Goal: Obtain resource: Download file/media

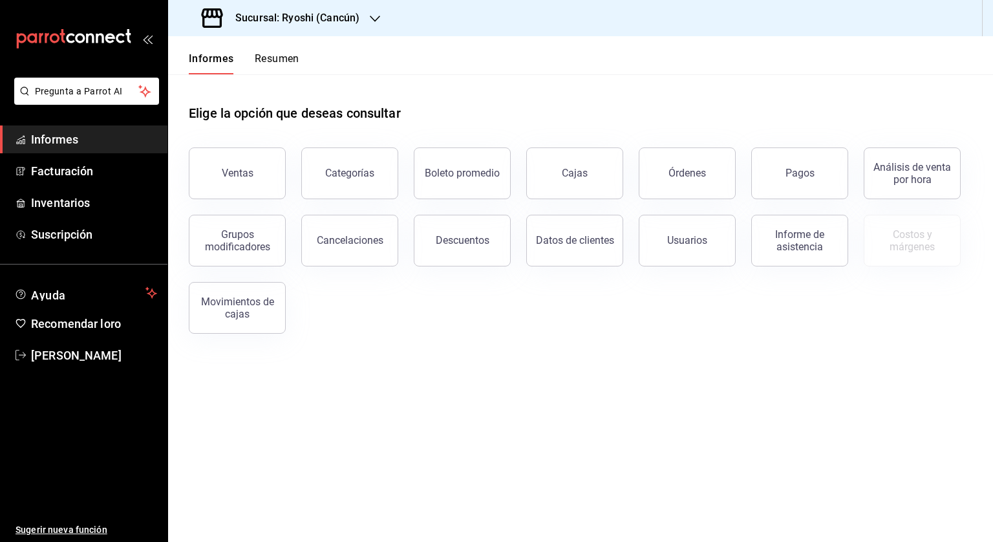
click at [267, 23] on font "Sucursal: Ryoshi (Cancún)" at bounding box center [297, 18] width 124 height 12
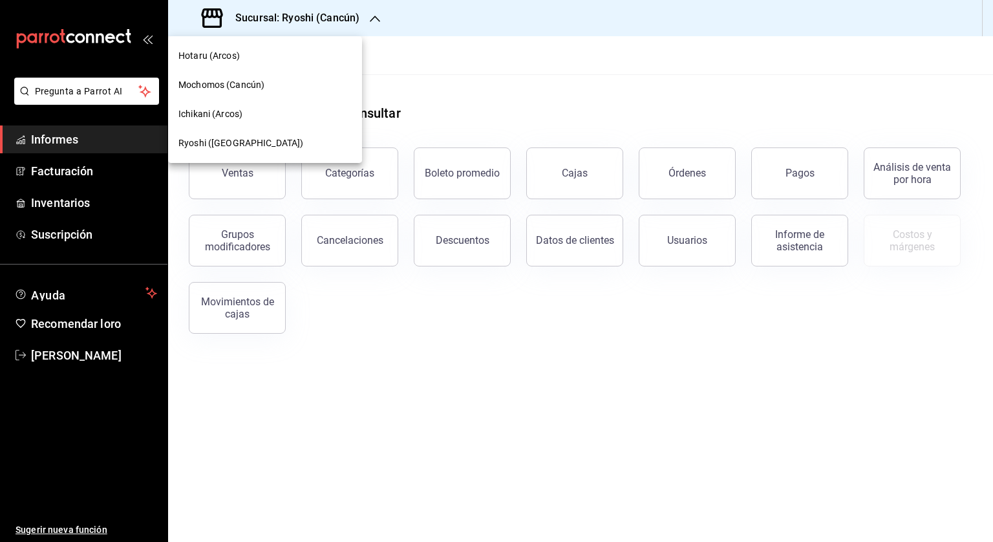
click at [213, 58] on font "Hotaru (Arcos)" at bounding box center [209, 55] width 61 height 10
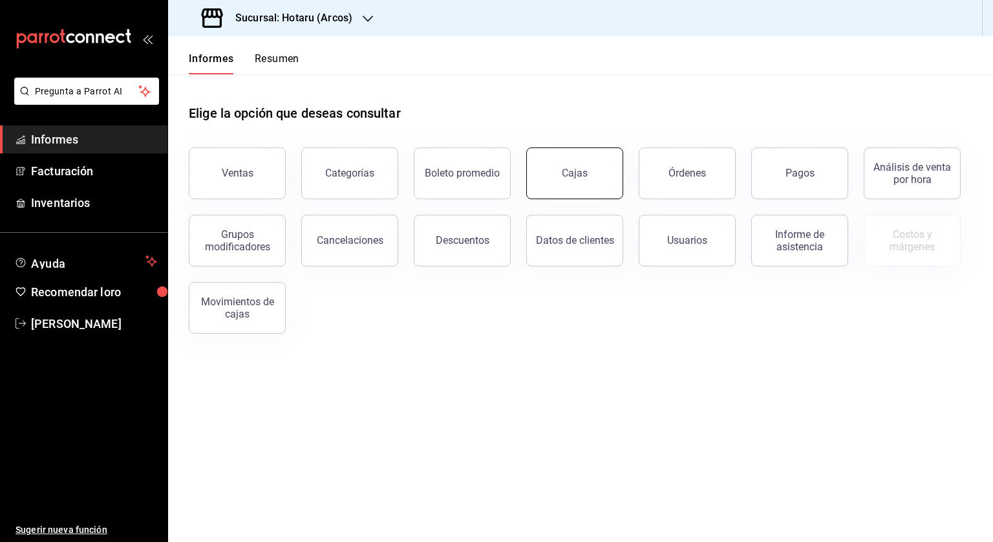
click at [613, 158] on button "Cajas" at bounding box center [575, 173] width 97 height 52
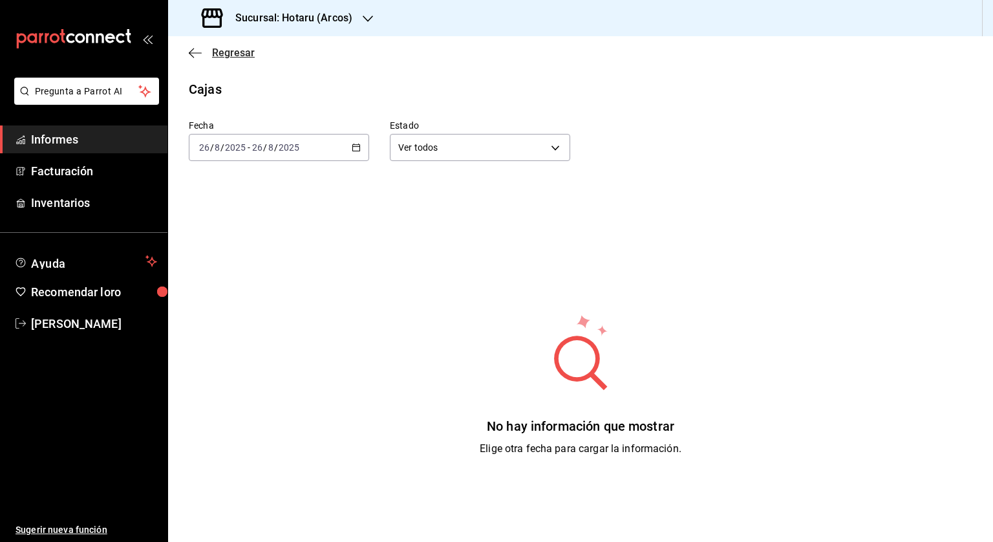
click at [194, 54] on icon "button" at bounding box center [195, 53] width 13 height 12
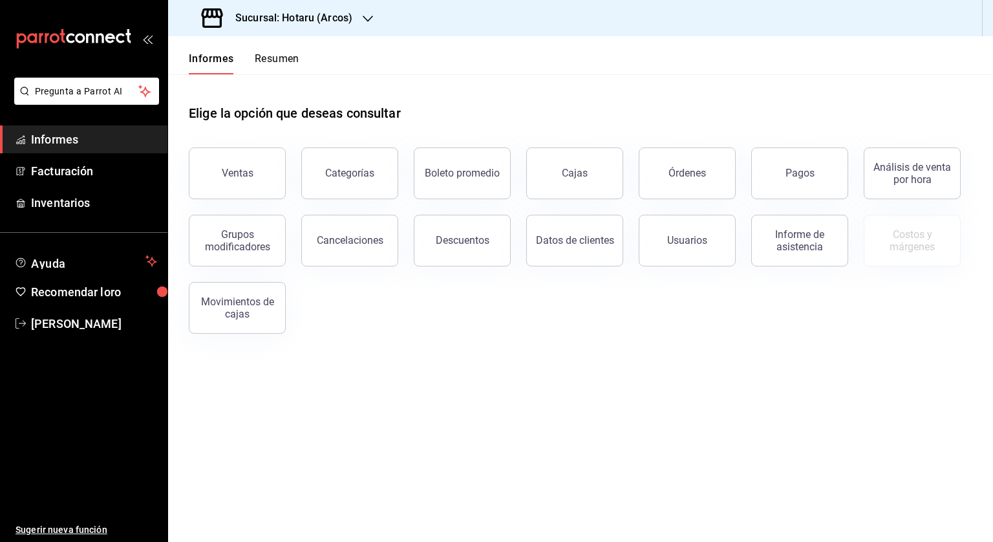
click at [706, 182] on button "Órdenes" at bounding box center [687, 173] width 97 height 52
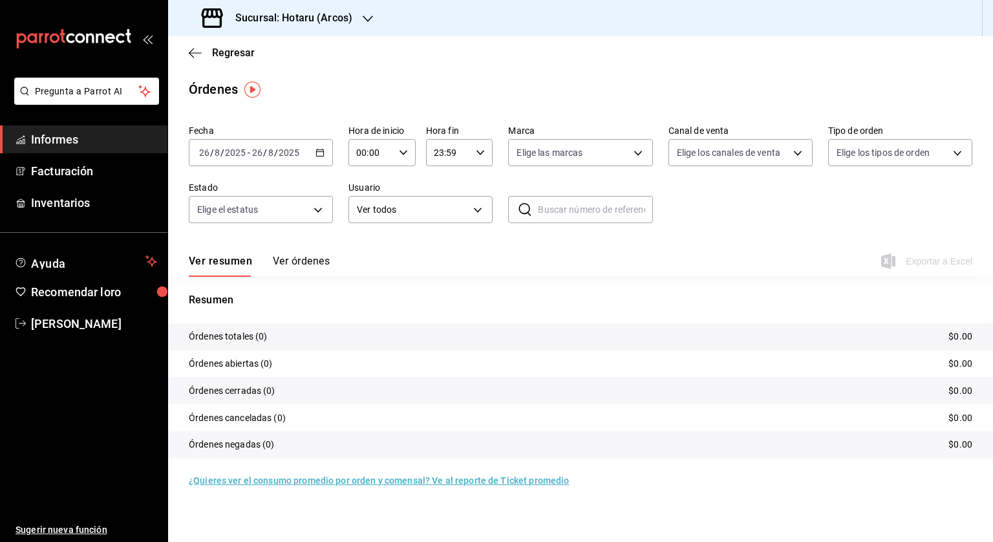
click at [324, 155] on icon "button" at bounding box center [320, 152] width 9 height 9
click at [272, 334] on span "Rango de fechas" at bounding box center [250, 338] width 100 height 14
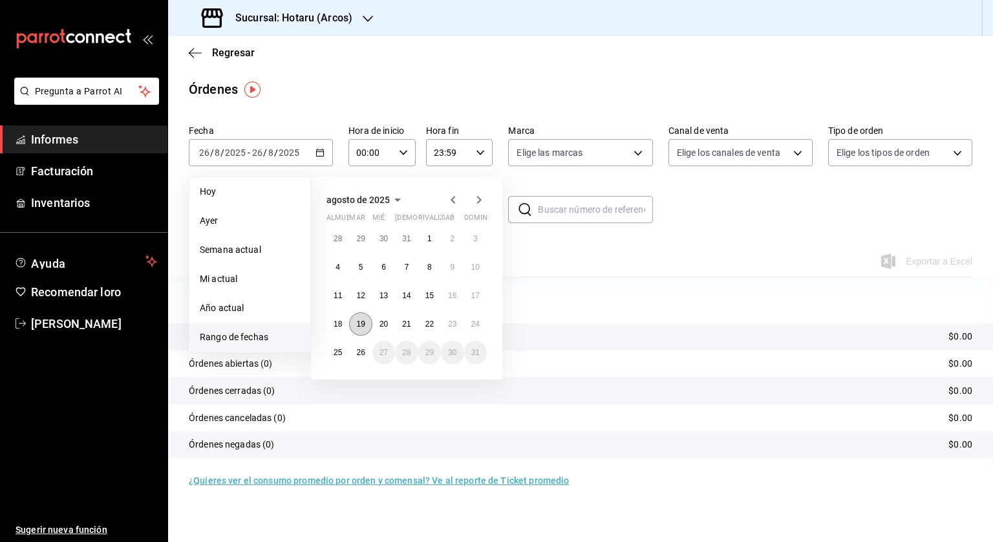
click at [360, 321] on font "19" at bounding box center [360, 324] width 8 height 9
click at [355, 351] on button "26" at bounding box center [360, 352] width 23 height 23
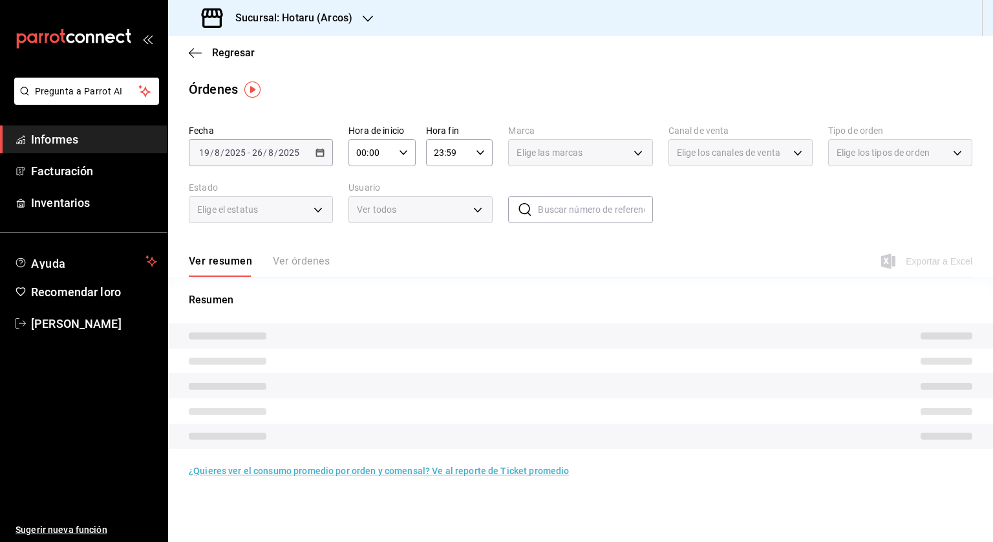
click at [404, 155] on icon "button" at bounding box center [403, 152] width 9 height 9
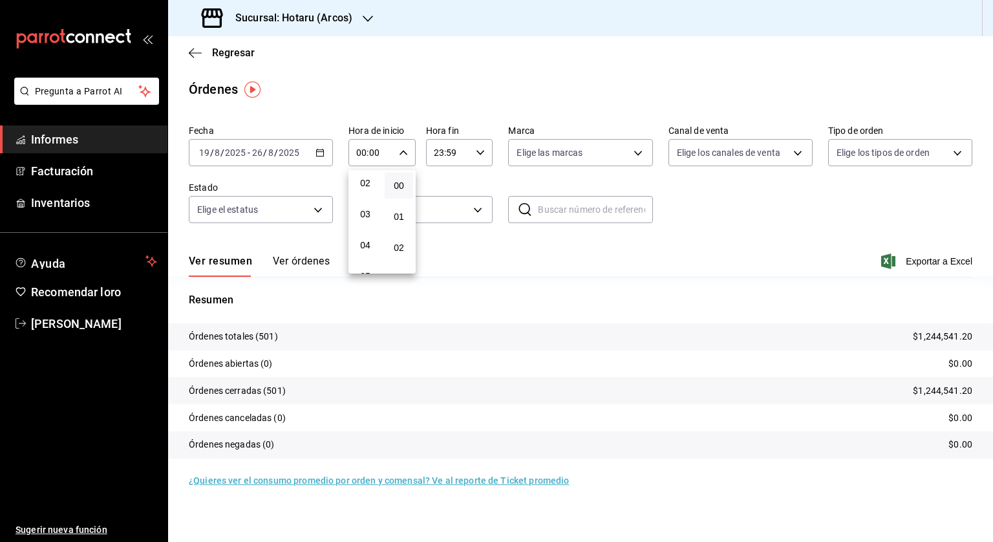
scroll to position [129, 0]
click at [372, 213] on button "05" at bounding box center [365, 212] width 28 height 26
type input "05:00"
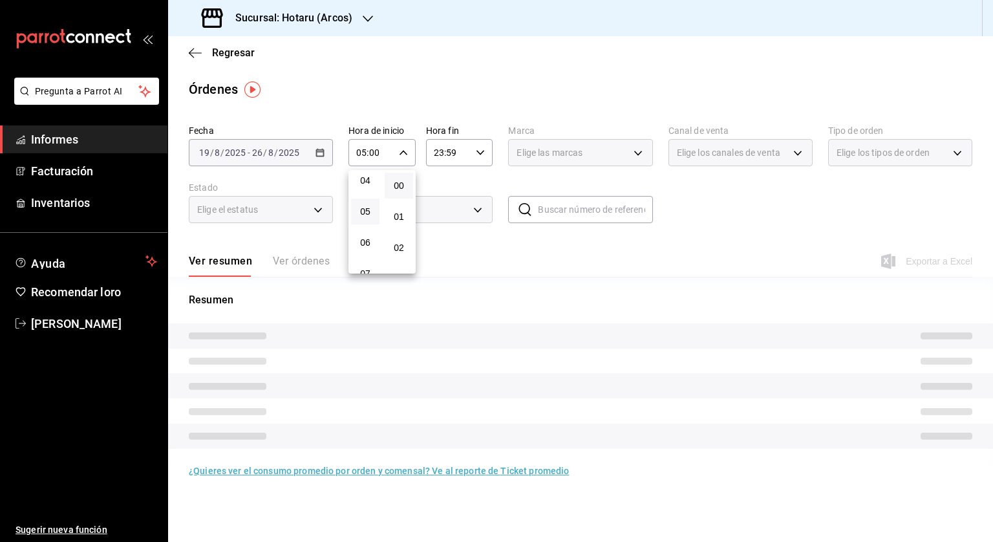
click at [483, 153] on div at bounding box center [496, 271] width 993 height 542
click at [483, 153] on icon "button" at bounding box center [480, 152] width 9 height 9
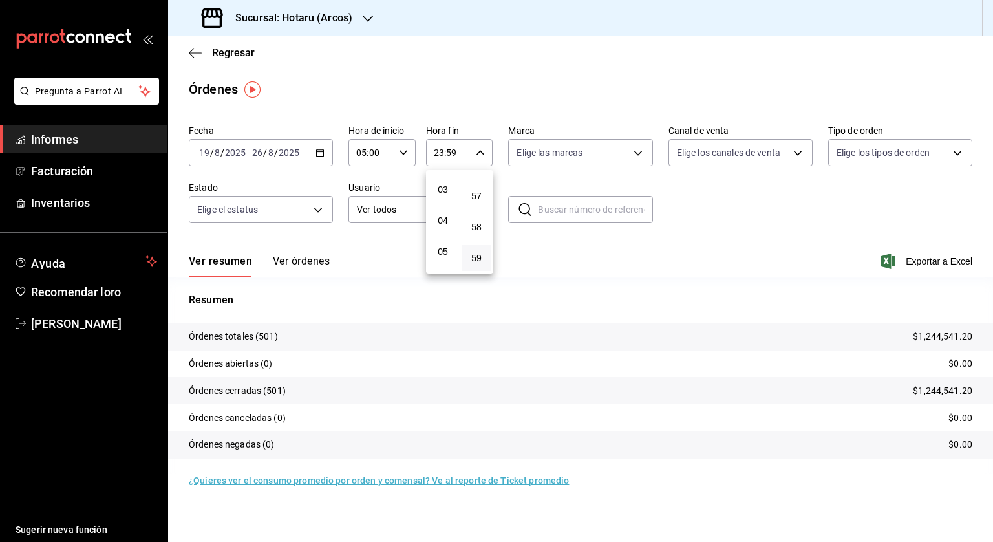
scroll to position [72, 0]
click at [442, 237] on font "04" at bounding box center [443, 238] width 10 height 10
type input "04:59"
click at [711, 214] on div at bounding box center [496, 271] width 993 height 542
click at [931, 258] on font "Exportar a Excel" at bounding box center [939, 261] width 67 height 10
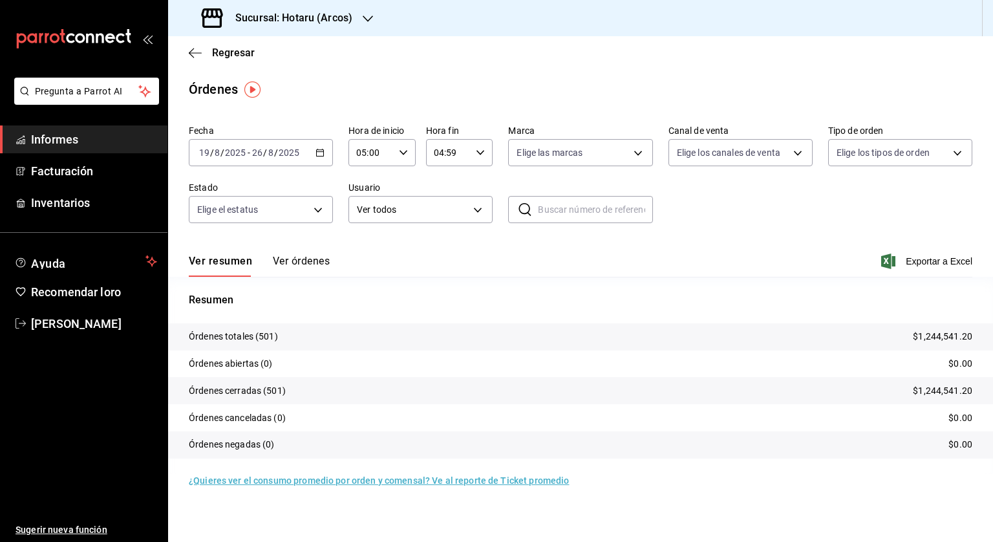
click at [329, 22] on font "Sucursal: Hotaru (Arcos)" at bounding box center [293, 18] width 117 height 12
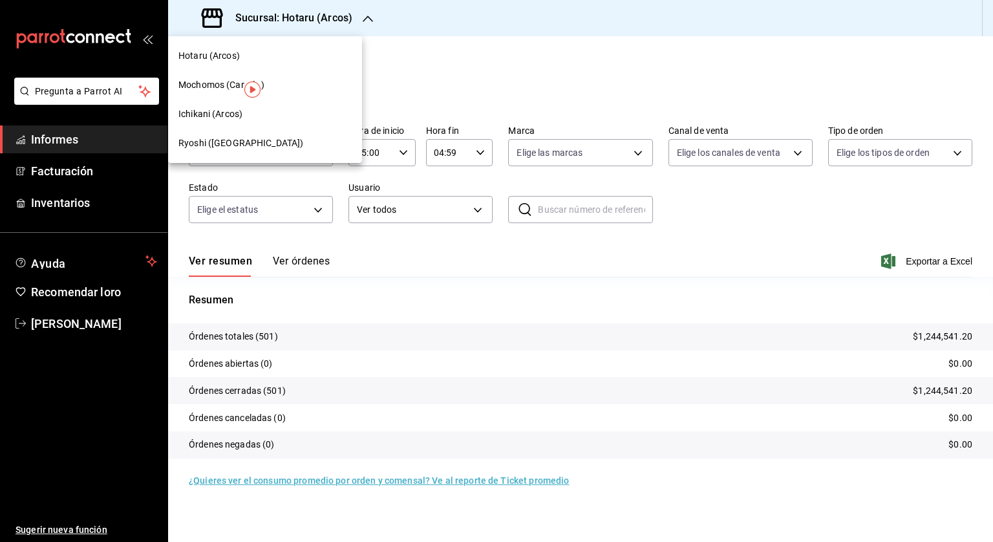
click at [202, 111] on font "Ichikani (Arcos)" at bounding box center [211, 114] width 64 height 10
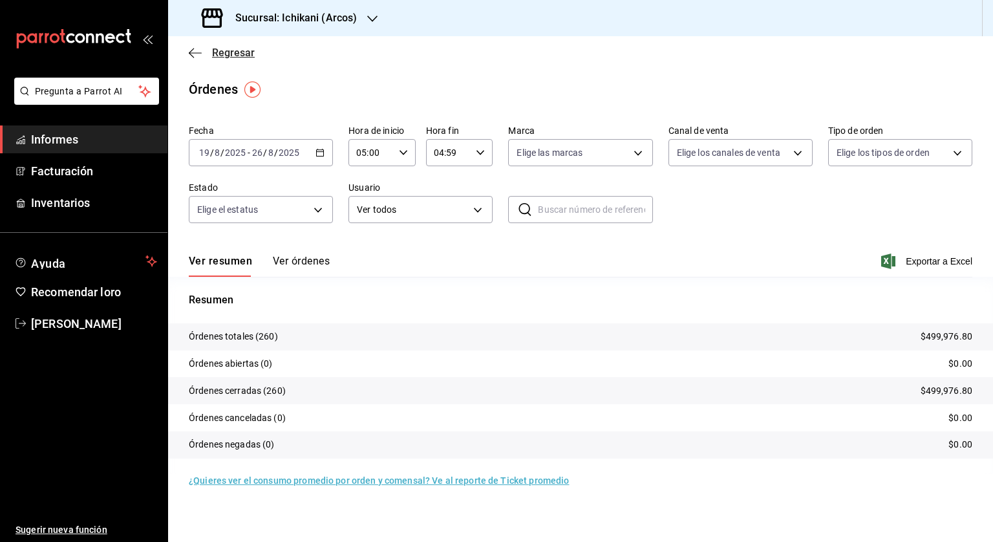
click at [193, 51] on icon "button" at bounding box center [195, 53] width 13 height 12
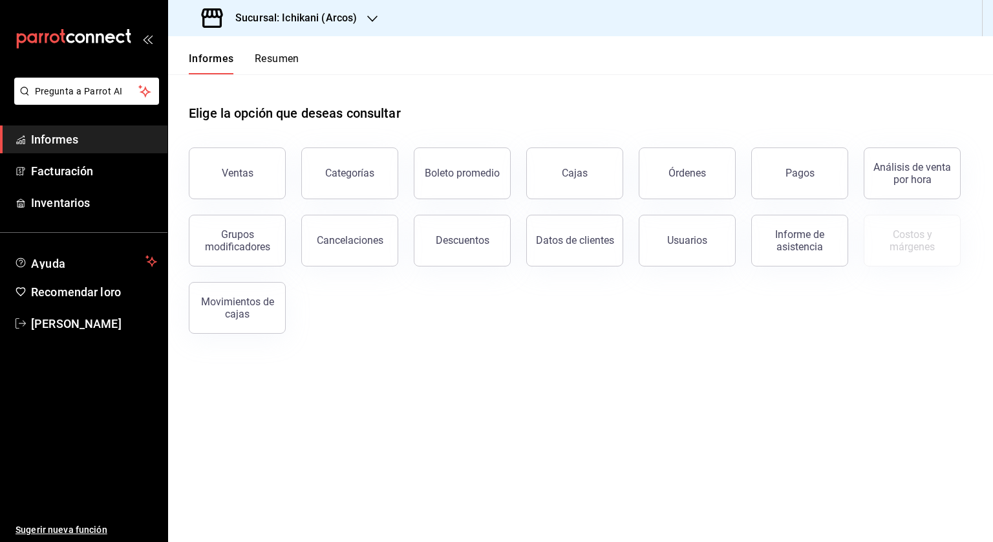
click at [786, 175] on button "Pagos" at bounding box center [800, 173] width 97 height 52
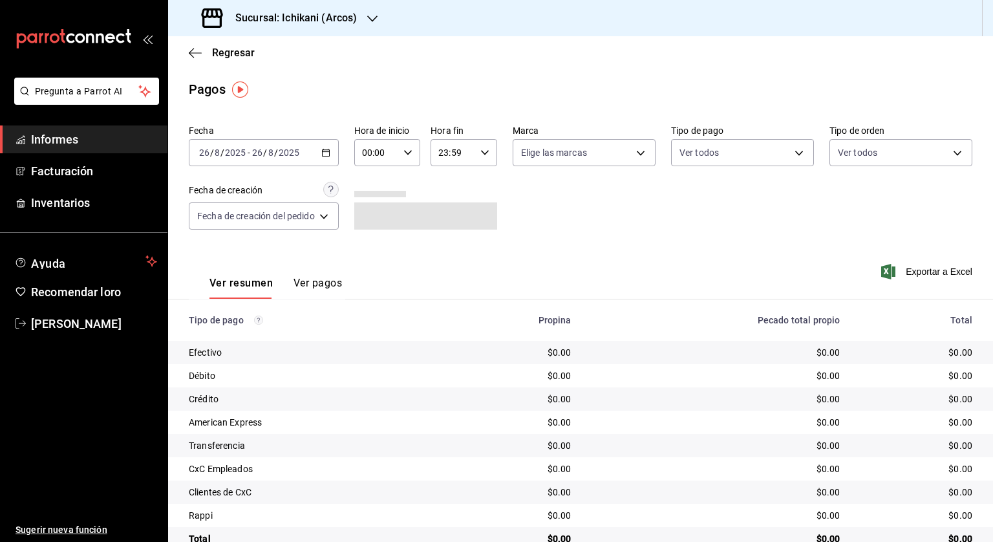
click at [327, 152] on \(Stroke\) "button" at bounding box center [325, 151] width 7 height 1
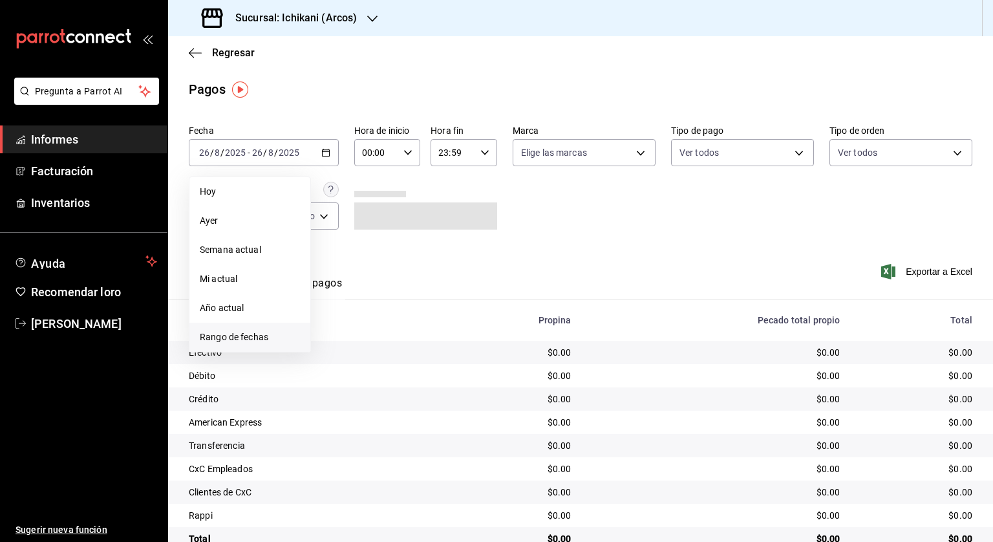
click at [261, 337] on font "Rango de fechas" at bounding box center [234, 337] width 69 height 10
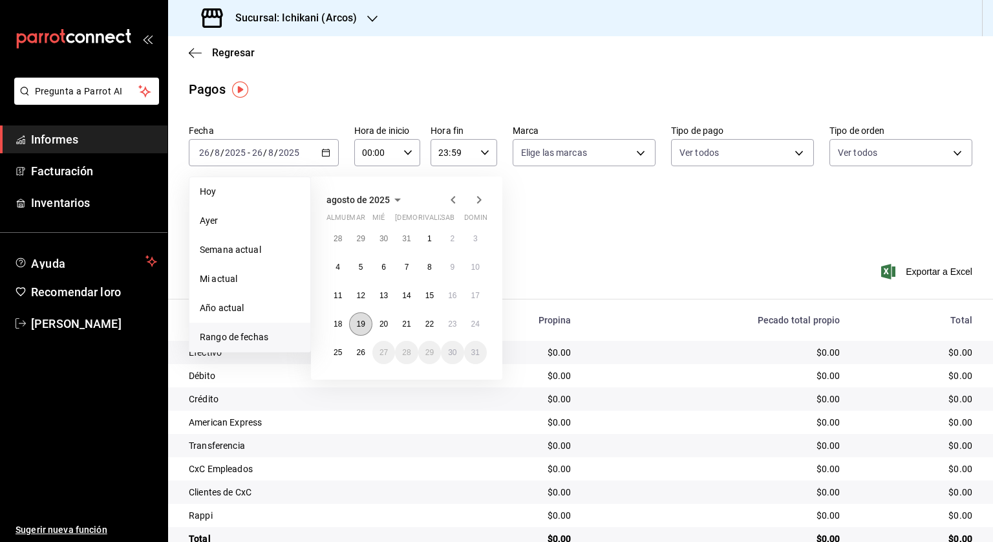
click at [357, 327] on font "19" at bounding box center [360, 324] width 8 height 9
click at [359, 349] on font "26" at bounding box center [360, 352] width 8 height 9
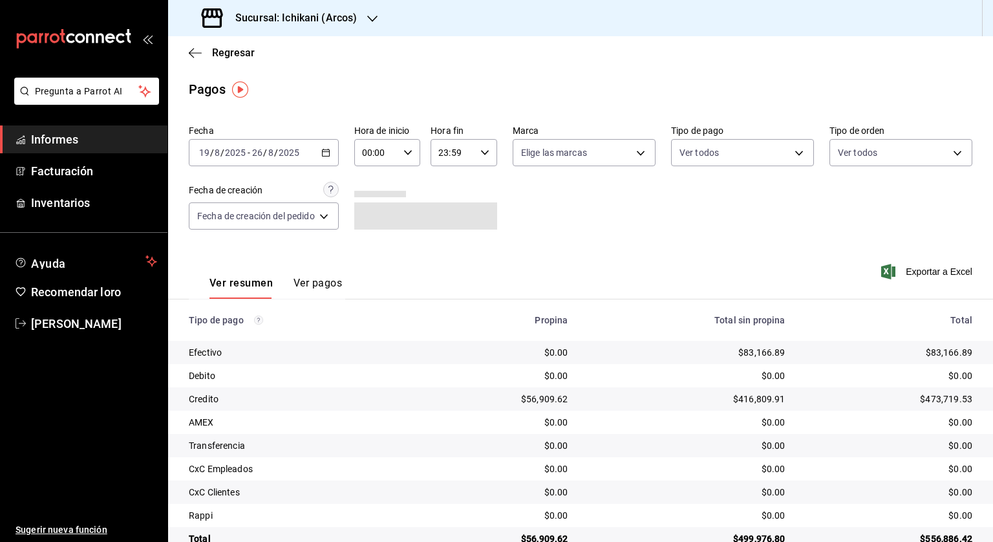
click at [413, 144] on div "00:00 Hora de inicio" at bounding box center [387, 152] width 67 height 27
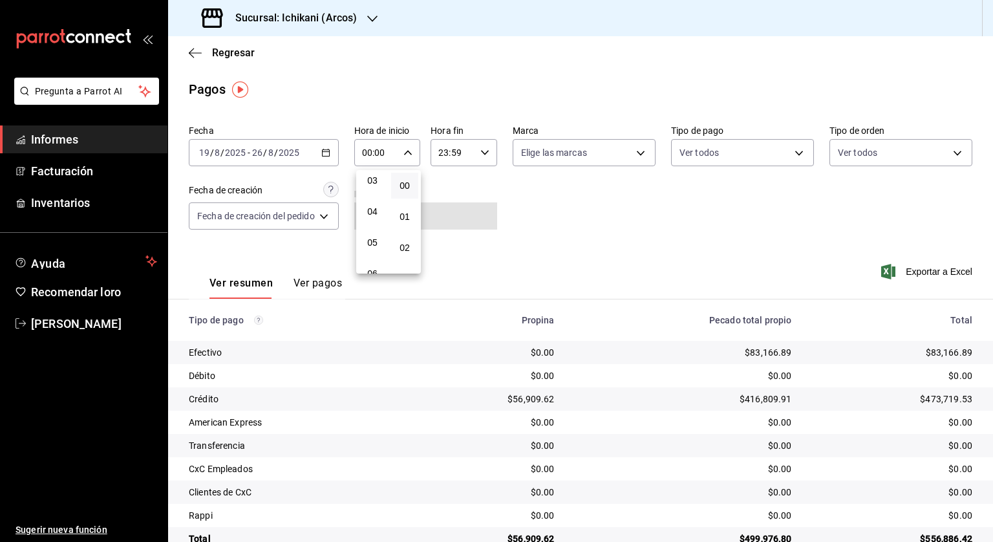
scroll to position [129, 0]
click at [371, 217] on font "05" at bounding box center [372, 211] width 10 height 10
type input "05:00"
click at [484, 145] on div at bounding box center [496, 271] width 993 height 542
click at [486, 152] on icon "button" at bounding box center [485, 152] width 9 height 9
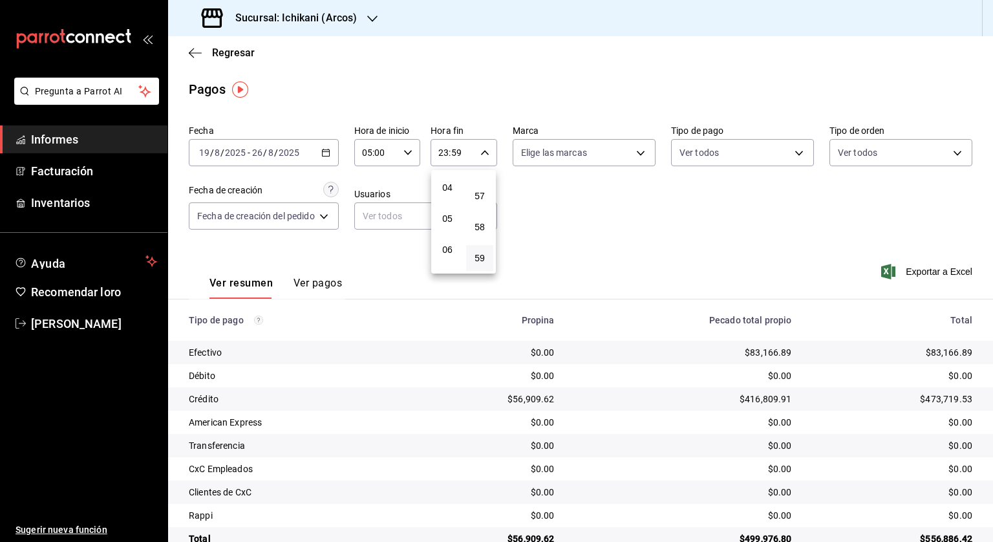
scroll to position [129, 0]
click at [453, 183] on span "04" at bounding box center [448, 180] width 12 height 10
type input "04:59"
click at [910, 273] on div at bounding box center [496, 271] width 993 height 542
click at [913, 268] on font "Exportar a Excel" at bounding box center [939, 271] width 67 height 10
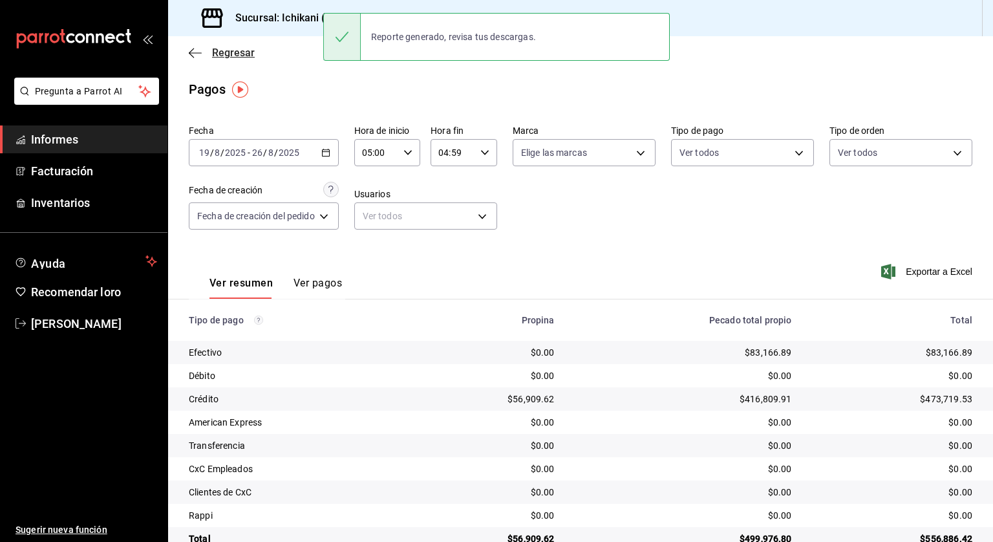
click at [225, 51] on font "Regresar" at bounding box center [233, 53] width 43 height 12
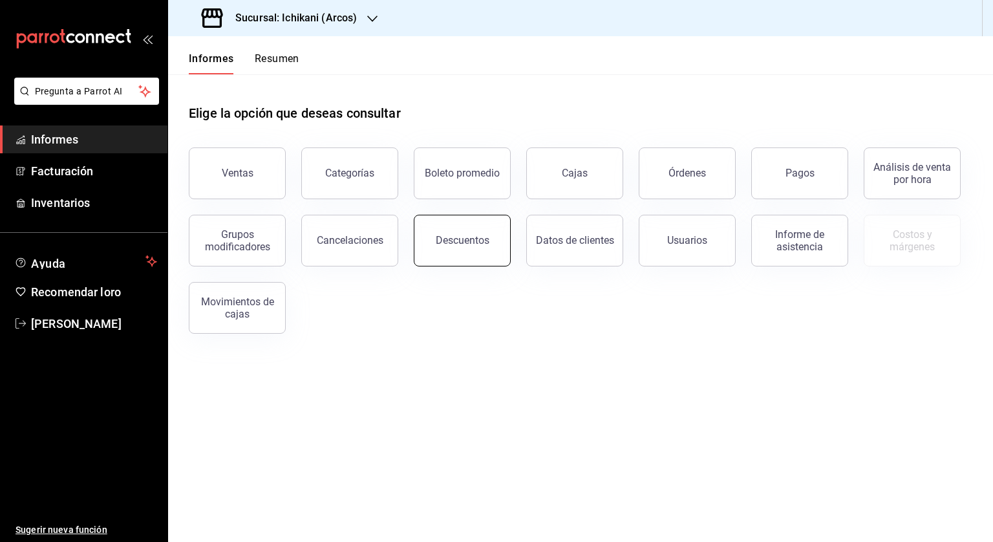
click at [455, 238] on font "Descuentos" at bounding box center [463, 240] width 54 height 12
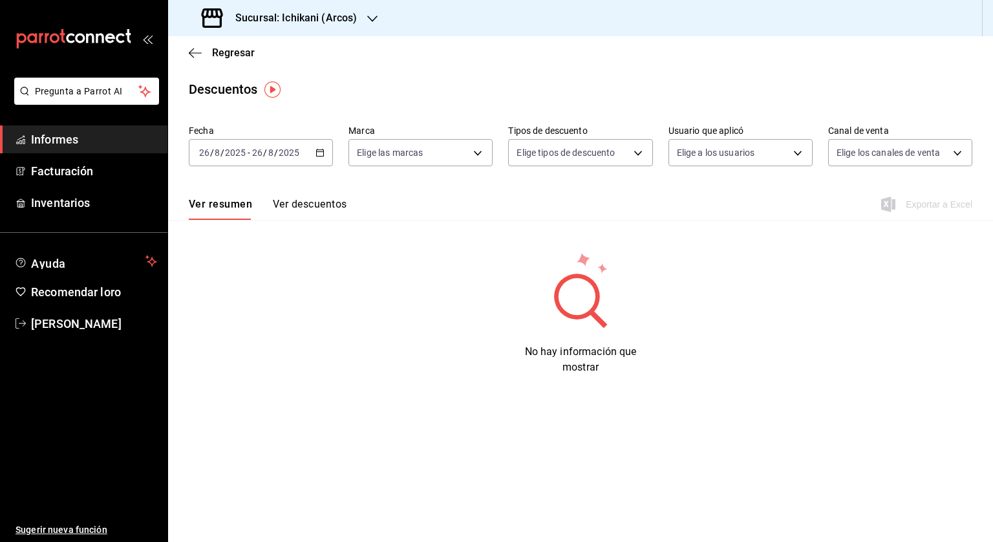
click at [320, 155] on icon "button" at bounding box center [320, 152] width 9 height 9
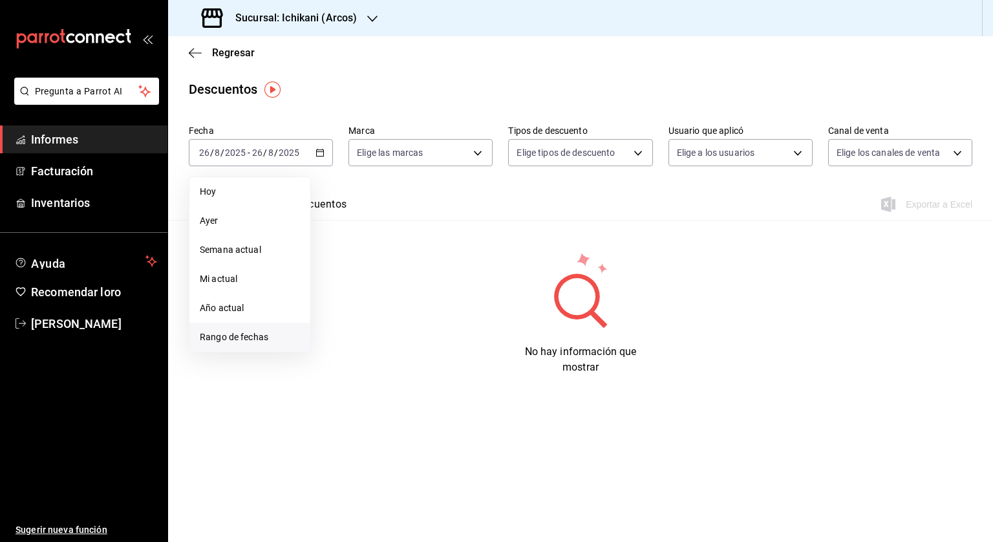
click at [236, 329] on li "Rango de fechas" at bounding box center [250, 337] width 121 height 29
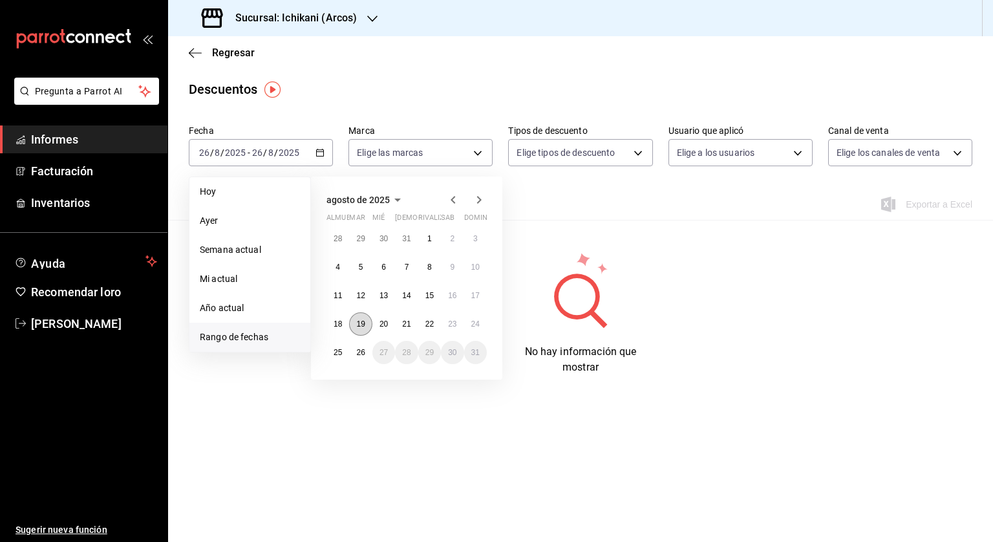
click at [363, 323] on font "19" at bounding box center [360, 324] width 8 height 9
click at [362, 348] on font "26" at bounding box center [360, 352] width 8 height 9
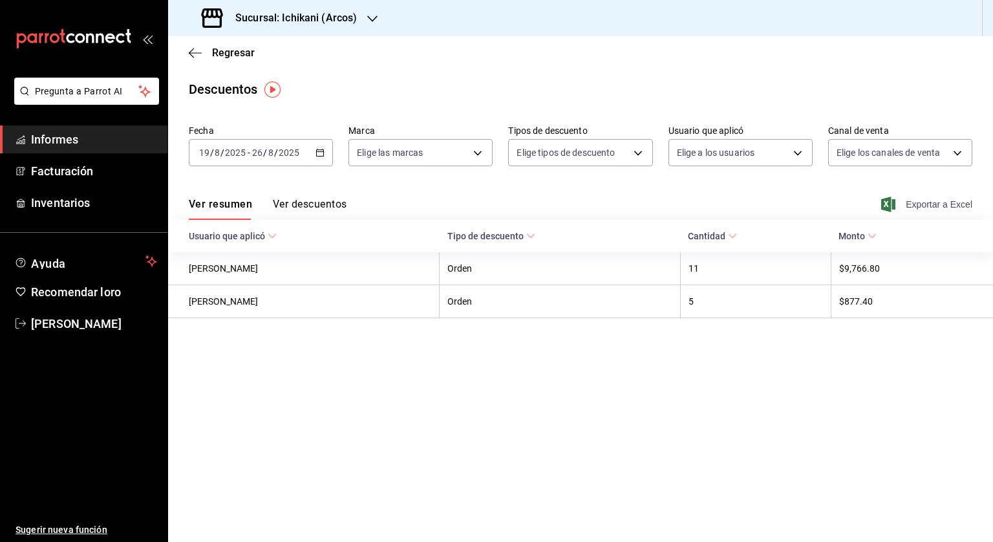
click at [959, 202] on font "Exportar a Excel" at bounding box center [939, 204] width 67 height 10
click at [261, 15] on font "Sucursal: Ichikani (Arcos)" at bounding box center [296, 18] width 122 height 12
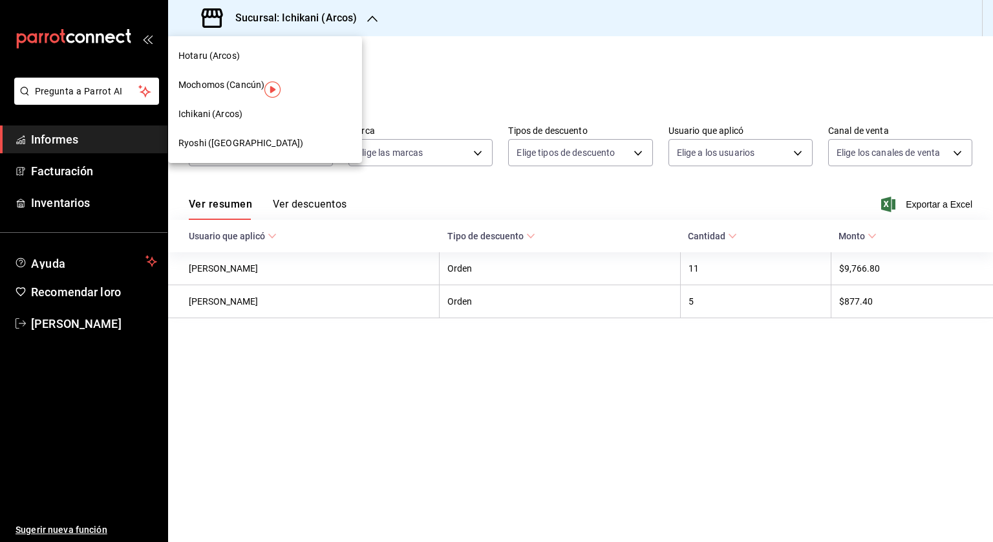
click at [217, 54] on font "Hotaru (Arcos)" at bounding box center [209, 55] width 61 height 10
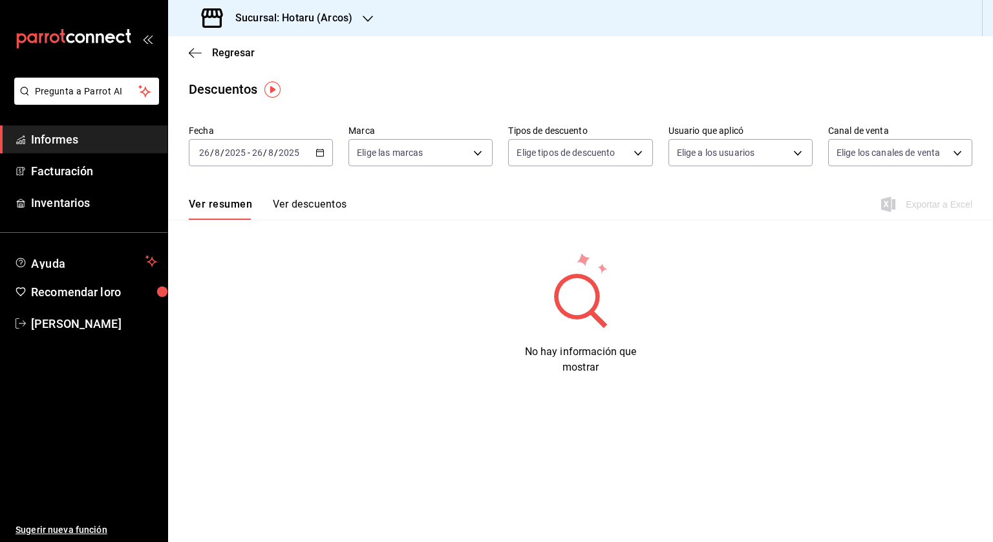
click at [323, 149] on \(Stroke\) "button" at bounding box center [322, 149] width 1 height 1
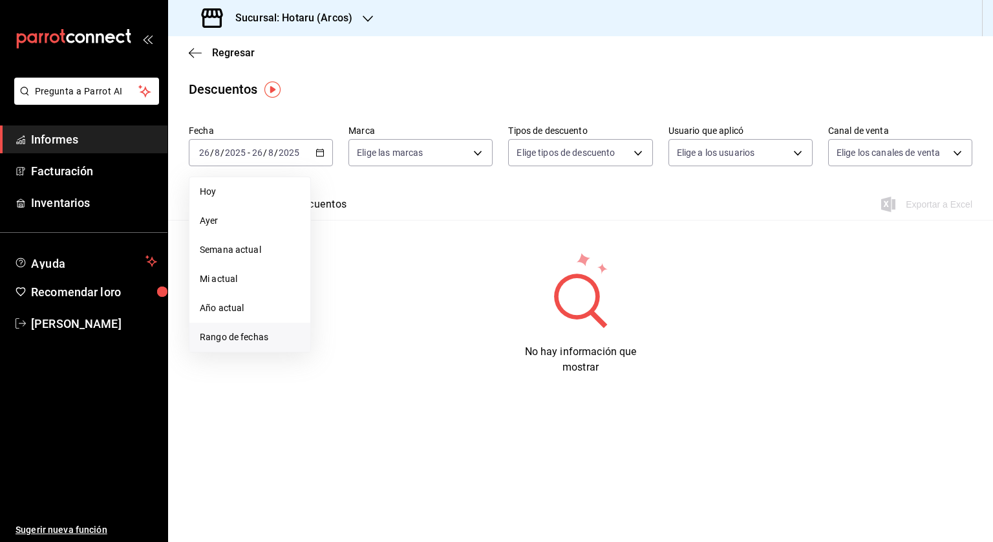
click at [245, 336] on font "Rango de fechas" at bounding box center [234, 337] width 69 height 10
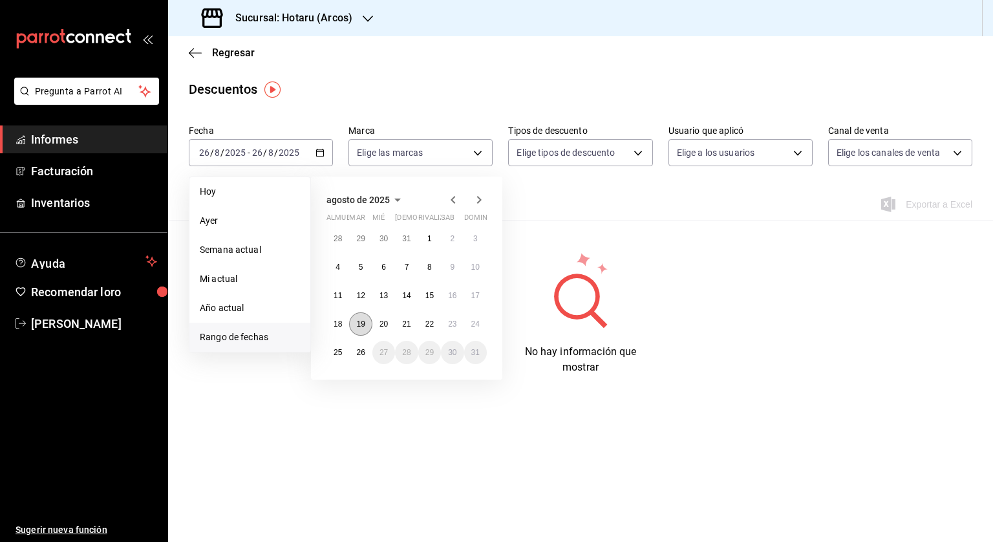
click at [367, 326] on button "19" at bounding box center [360, 323] width 23 height 23
click at [360, 325] on font "19" at bounding box center [360, 324] width 8 height 9
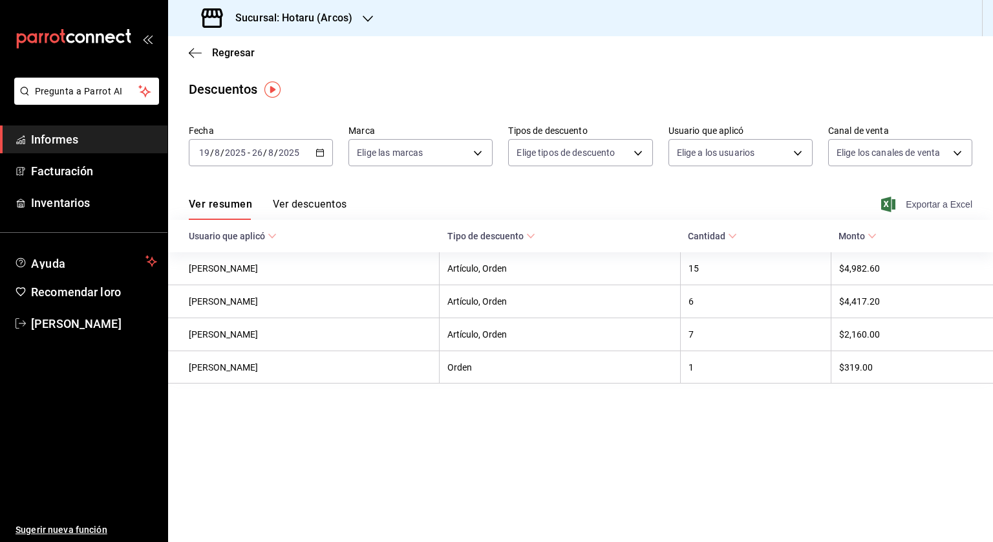
click at [961, 202] on font "Exportar a Excel" at bounding box center [939, 204] width 67 height 10
click at [211, 49] on span "Regresar" at bounding box center [222, 53] width 66 height 12
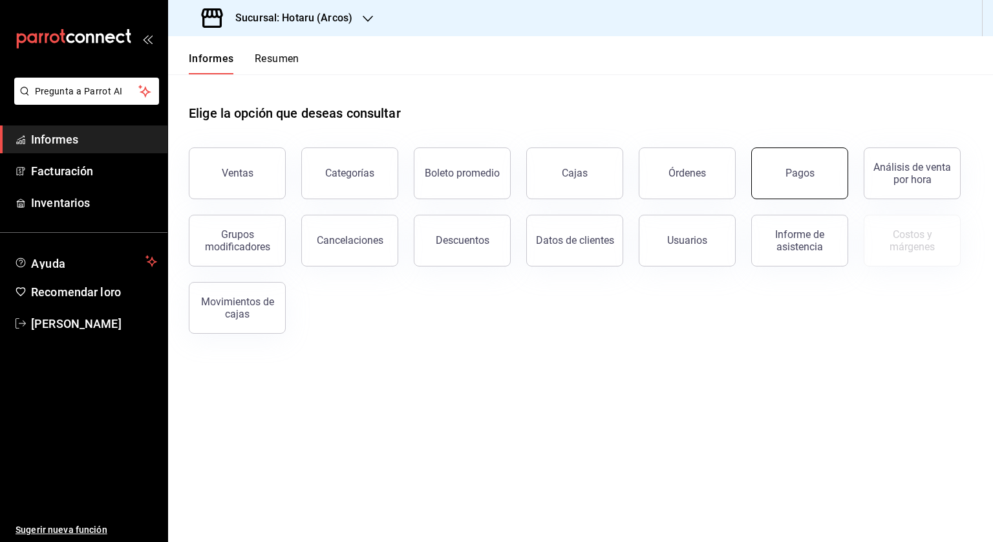
click at [780, 165] on button "Pagos" at bounding box center [800, 173] width 97 height 52
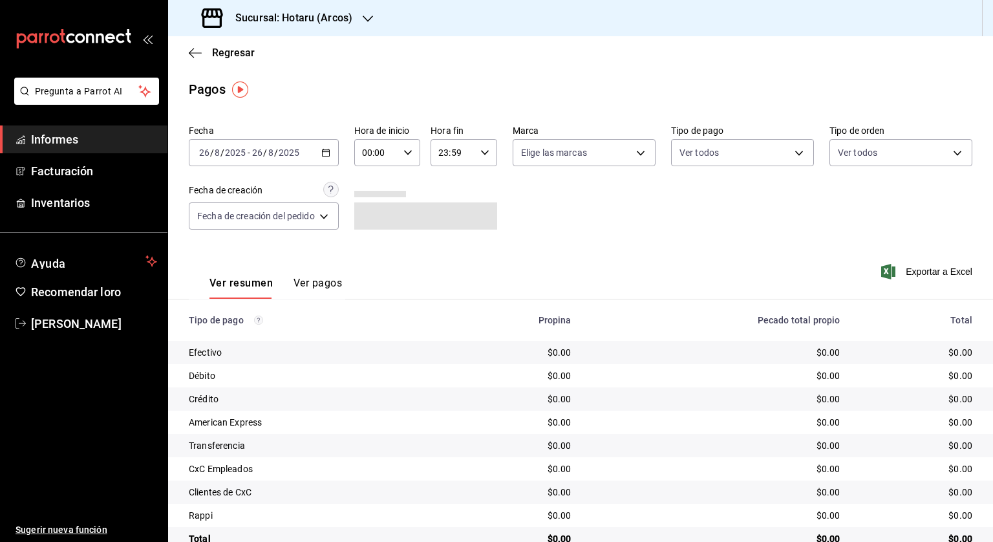
click at [322, 144] on div "[DATE] [DATE] - [DATE] [DATE]" at bounding box center [264, 152] width 150 height 27
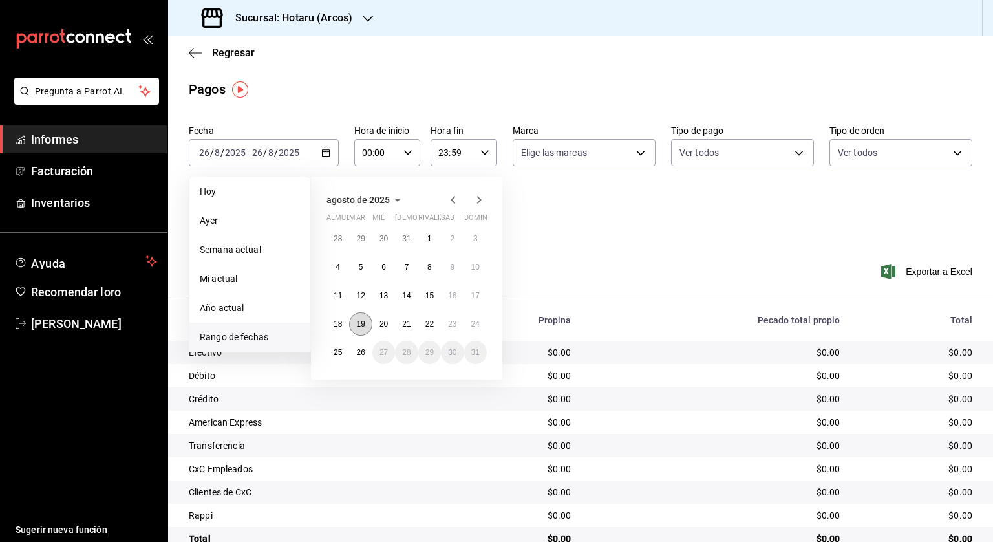
click at [360, 325] on font "19" at bounding box center [360, 324] width 8 height 9
click at [357, 354] on font "26" at bounding box center [360, 352] width 8 height 9
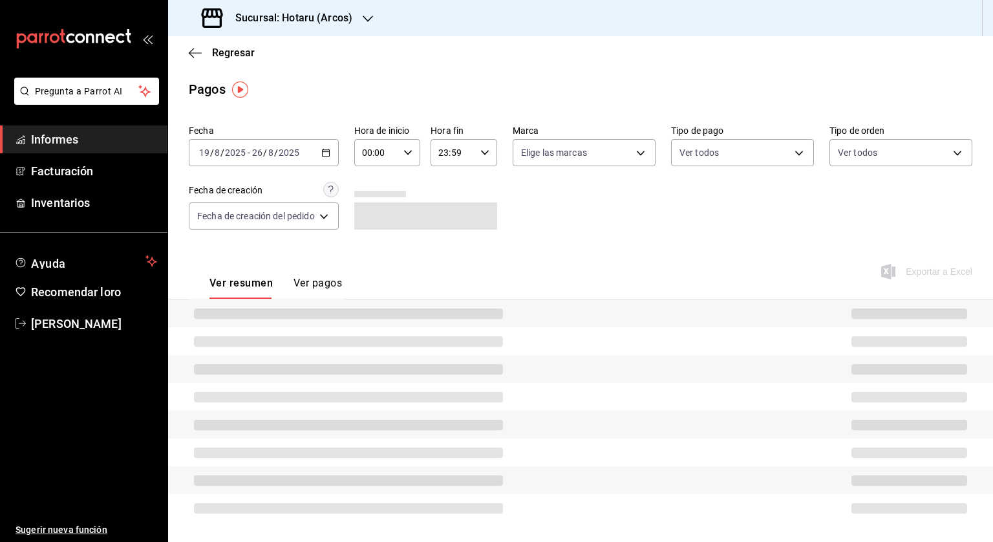
click at [412, 152] on icon "button" at bounding box center [408, 152] width 9 height 9
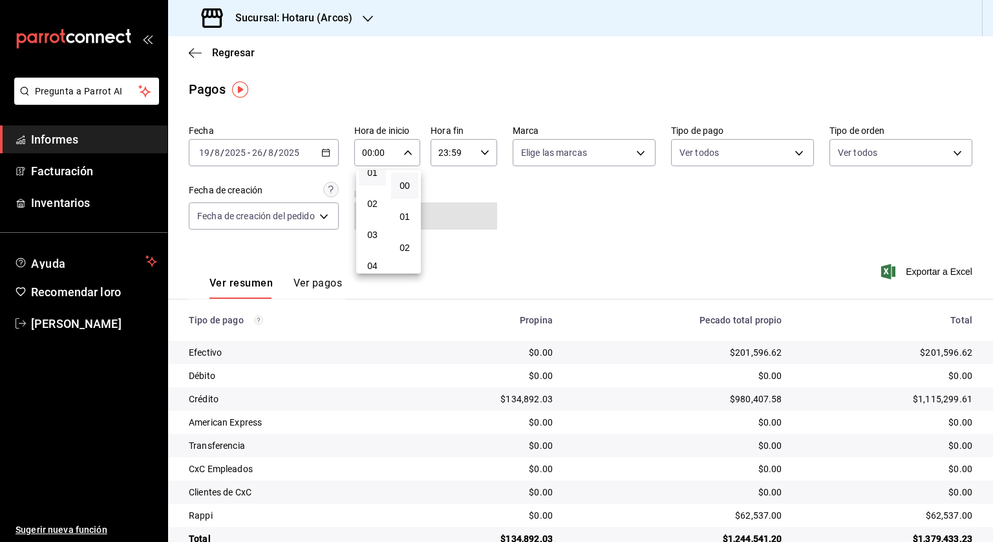
scroll to position [129, 0]
click at [375, 211] on font "05" at bounding box center [372, 211] width 10 height 10
type input "05:00"
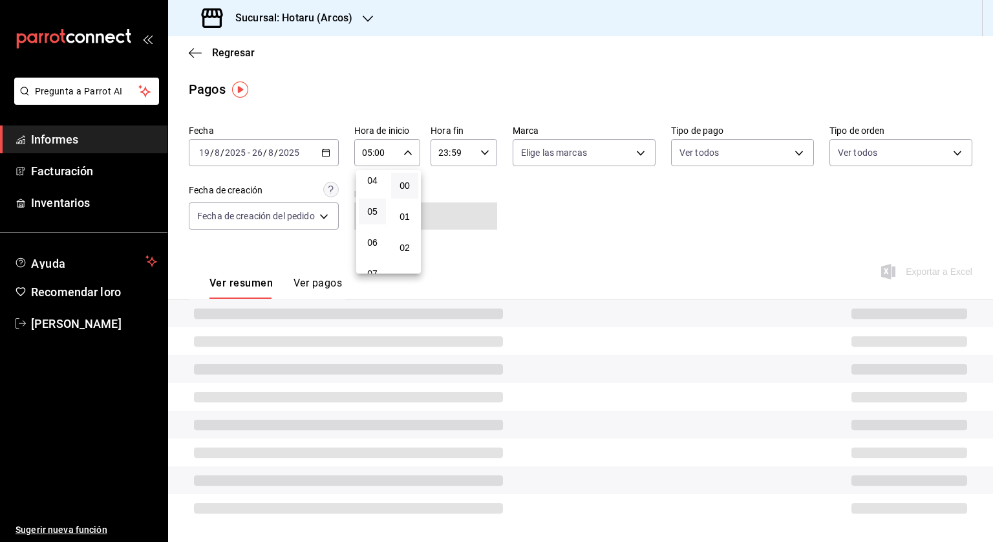
click at [490, 149] on div at bounding box center [496, 271] width 993 height 542
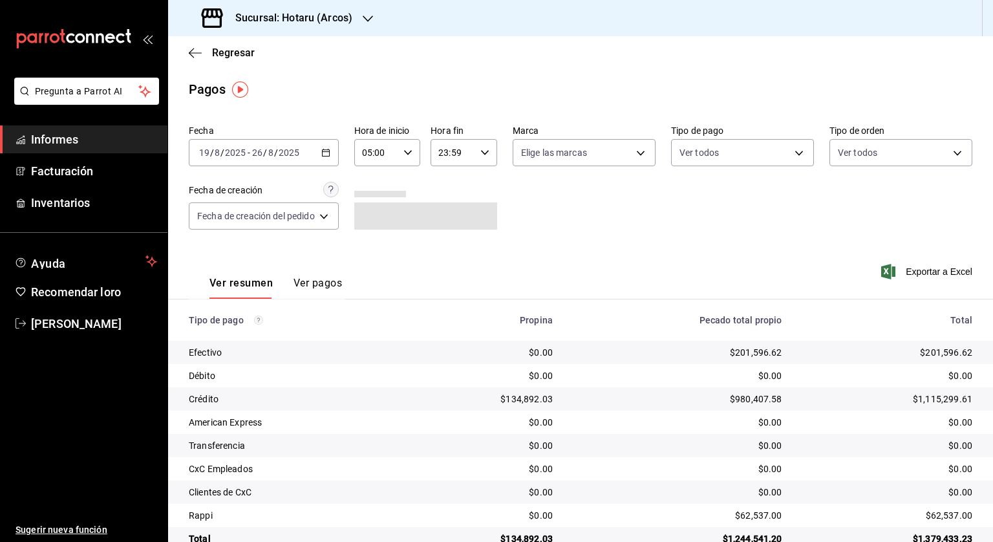
click at [485, 152] on \(Stroke\) "button" at bounding box center [485, 152] width 8 height 5
click at [451, 178] on font "04" at bounding box center [447, 173] width 10 height 10
type input "04:59"
click at [673, 217] on div at bounding box center [496, 271] width 993 height 542
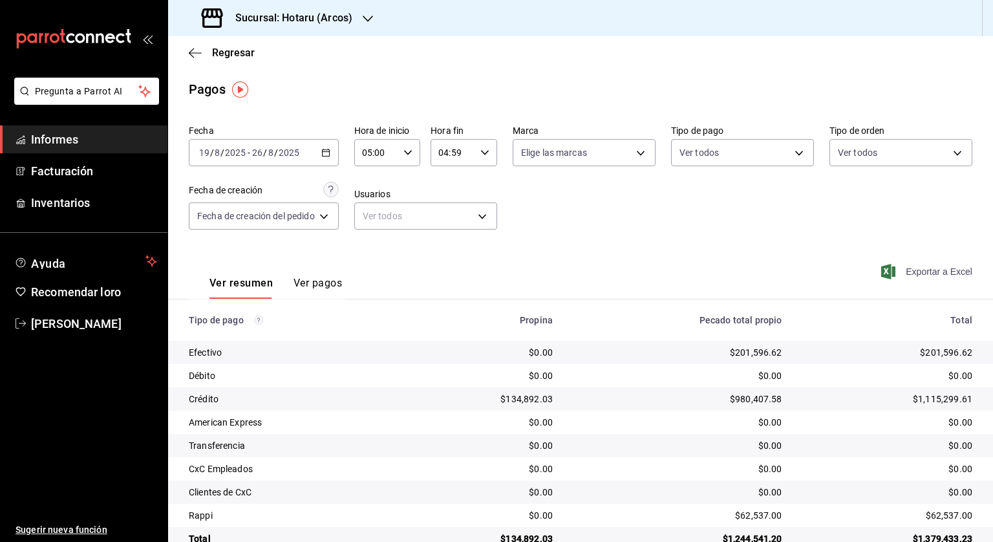
click at [924, 272] on font "Exportar a Excel" at bounding box center [939, 271] width 67 height 10
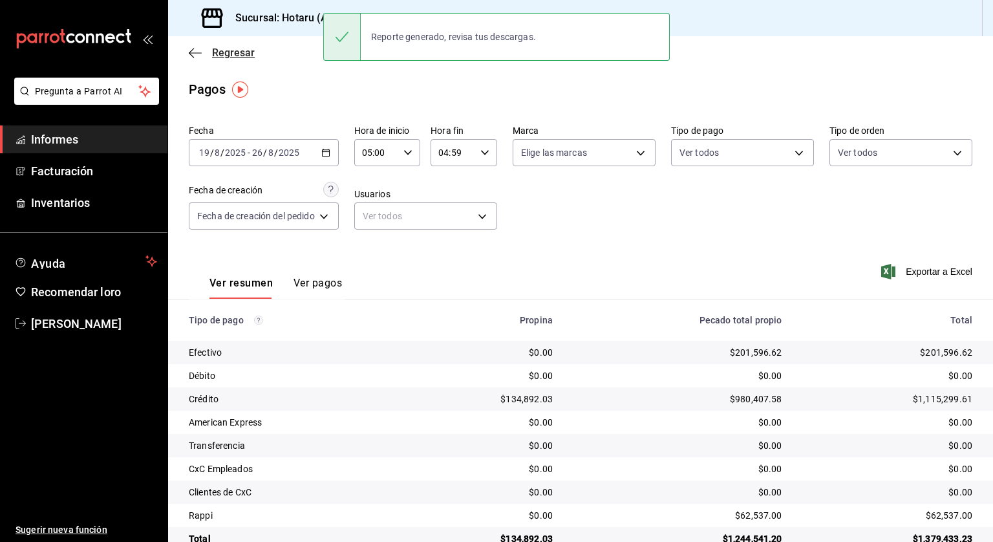
click at [200, 49] on icon "button" at bounding box center [195, 53] width 13 height 12
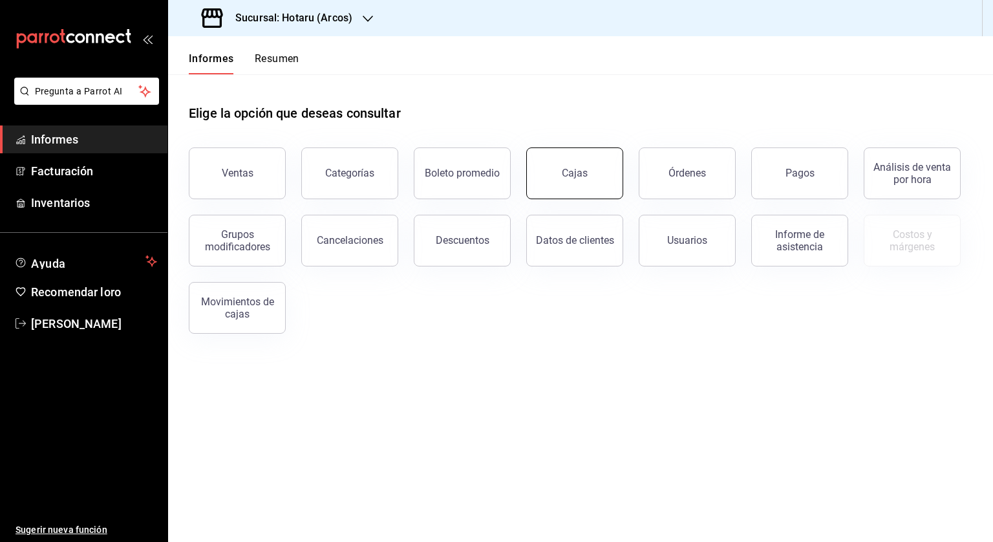
click at [543, 176] on button "Cajas" at bounding box center [575, 173] width 97 height 52
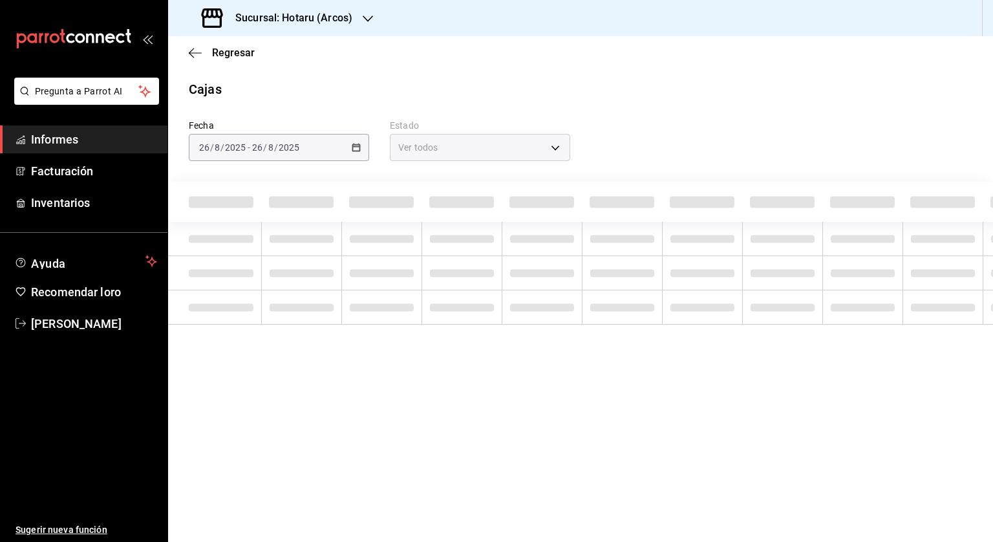
click at [331, 24] on font "Sucursal: Hotaru (Arcos)" at bounding box center [293, 18] width 117 height 12
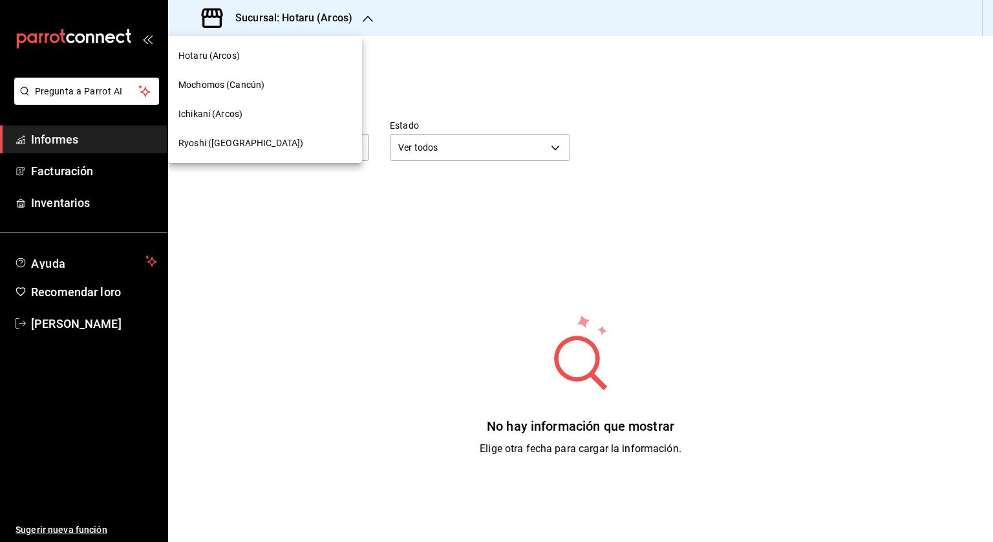
click at [230, 115] on font "Ichikani (Arcos)" at bounding box center [211, 114] width 64 height 10
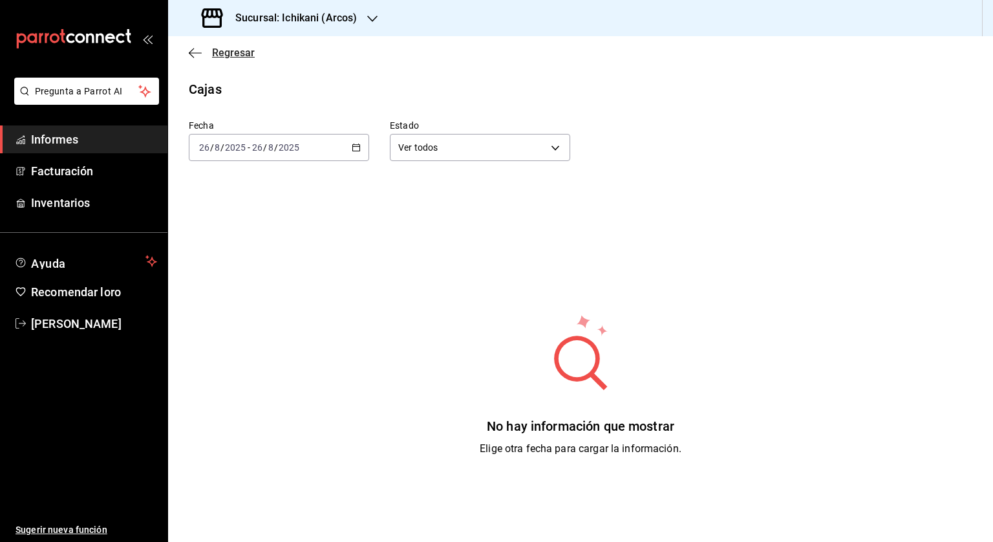
click at [199, 56] on icon "button" at bounding box center [195, 53] width 13 height 12
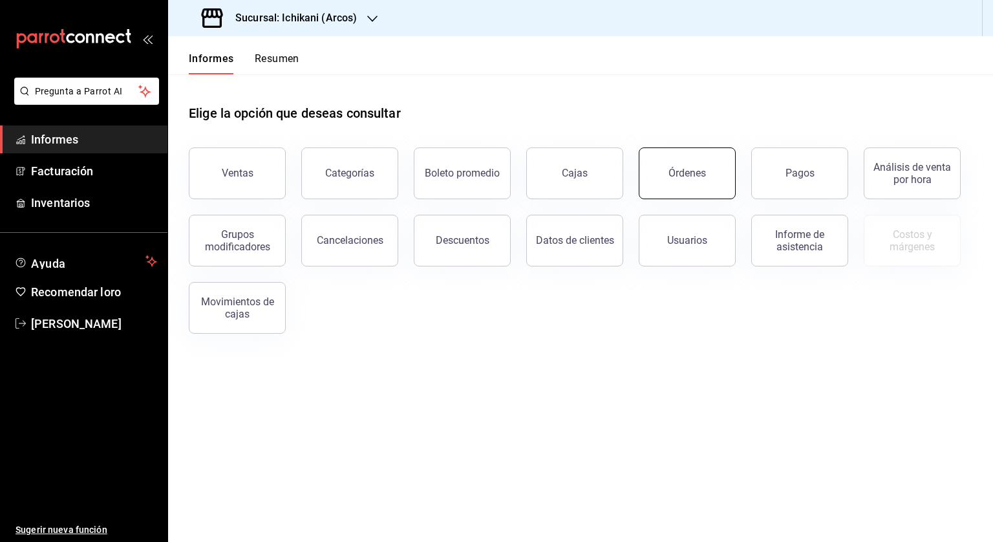
click at [696, 173] on font "Órdenes" at bounding box center [688, 173] width 38 height 12
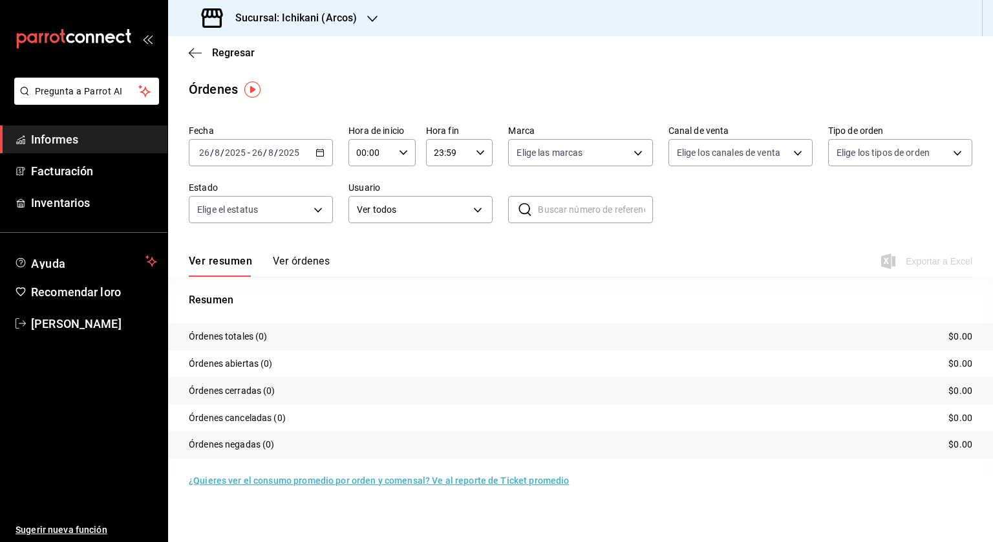
click at [324, 153] on icon "button" at bounding box center [320, 152] width 9 height 9
click at [229, 329] on li "Rango de fechas" at bounding box center [250, 337] width 121 height 29
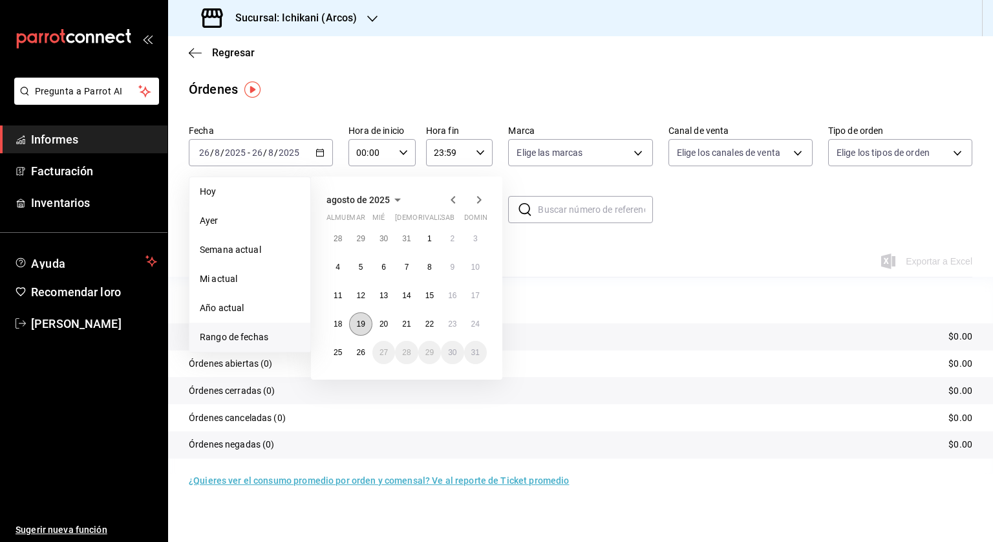
click at [356, 328] on button "19" at bounding box center [360, 323] width 23 height 23
click at [357, 343] on button "26" at bounding box center [360, 352] width 23 height 23
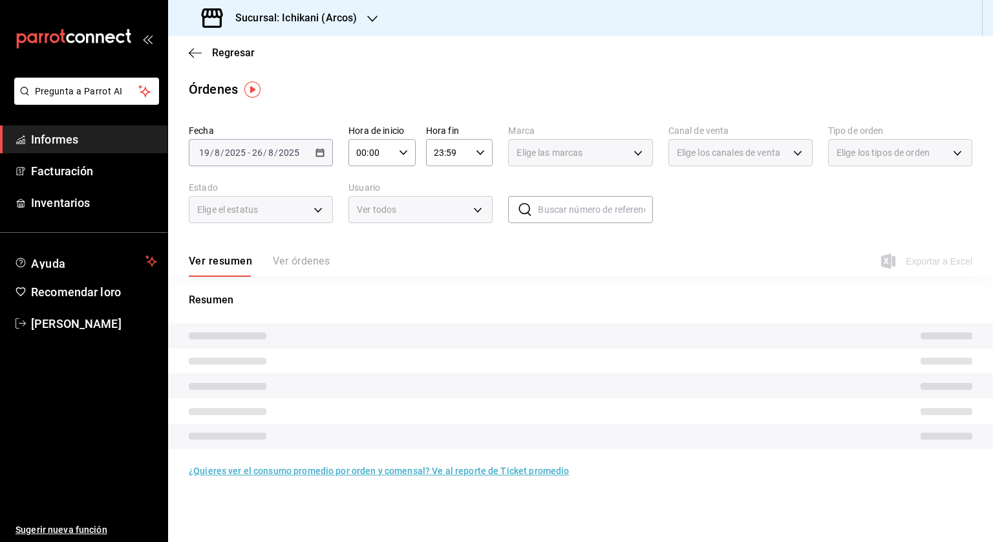
click at [409, 153] on div "00:00 Hora de inicio" at bounding box center [382, 152] width 67 height 27
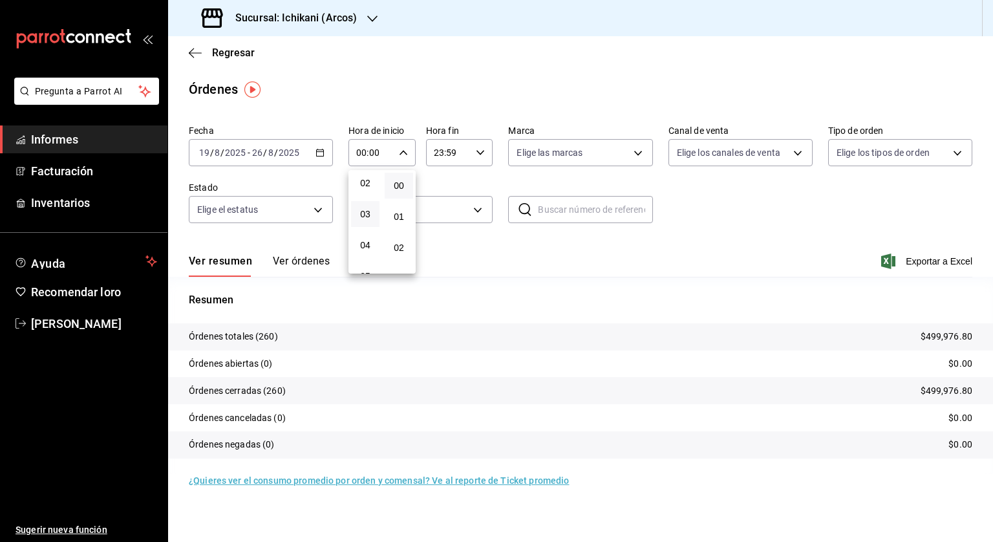
scroll to position [129, 0]
click at [369, 205] on button "05" at bounding box center [365, 212] width 28 height 26
type input "05:00"
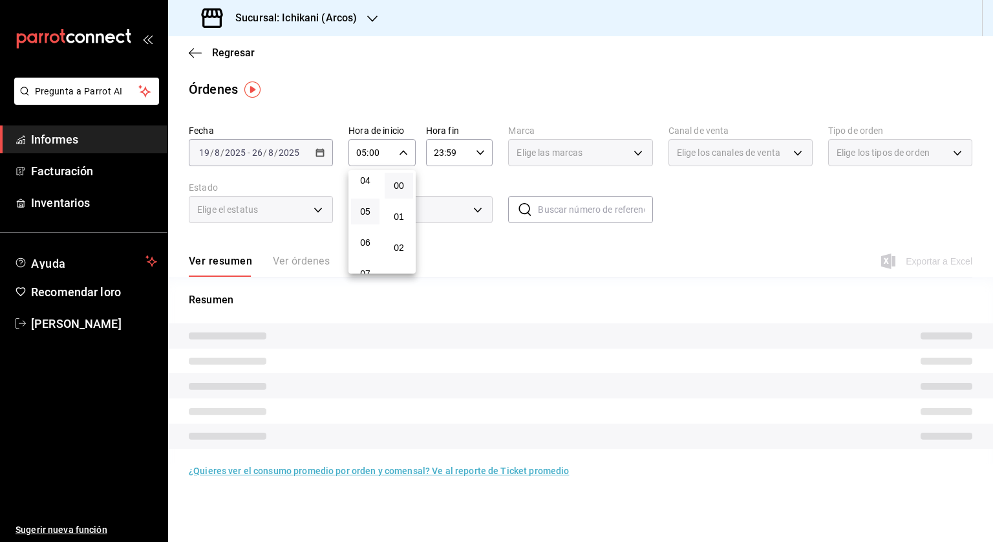
click at [481, 149] on div at bounding box center [496, 271] width 993 height 542
click at [484, 153] on icon "button" at bounding box center [480, 152] width 9 height 9
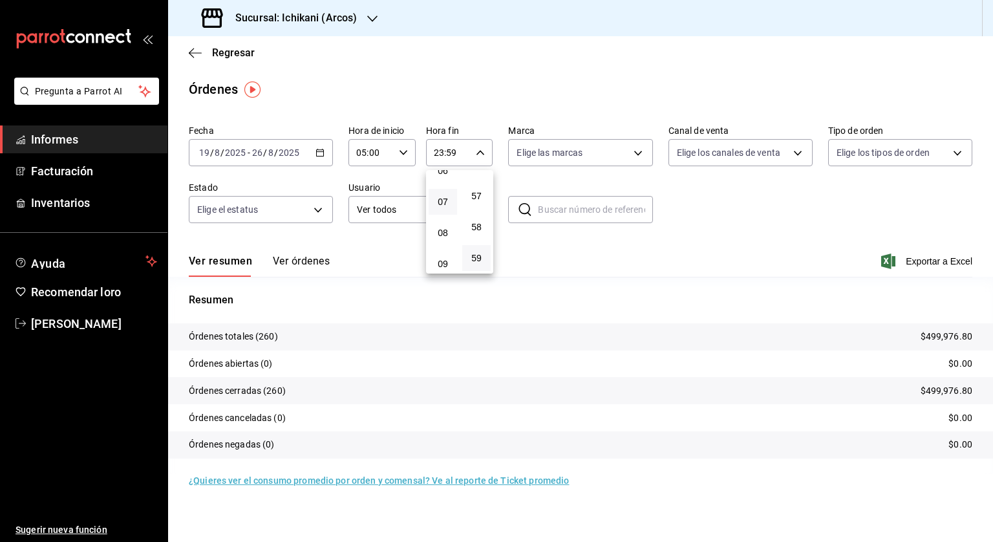
scroll to position [136, 0]
click at [446, 179] on font "04" at bounding box center [443, 173] width 10 height 10
type input "04:59"
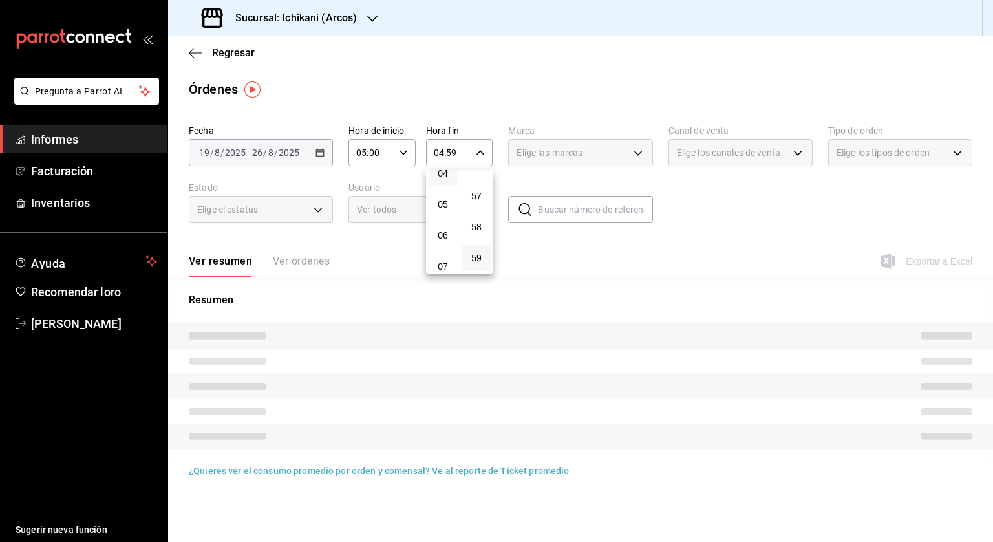
click at [732, 224] on div at bounding box center [496, 271] width 993 height 542
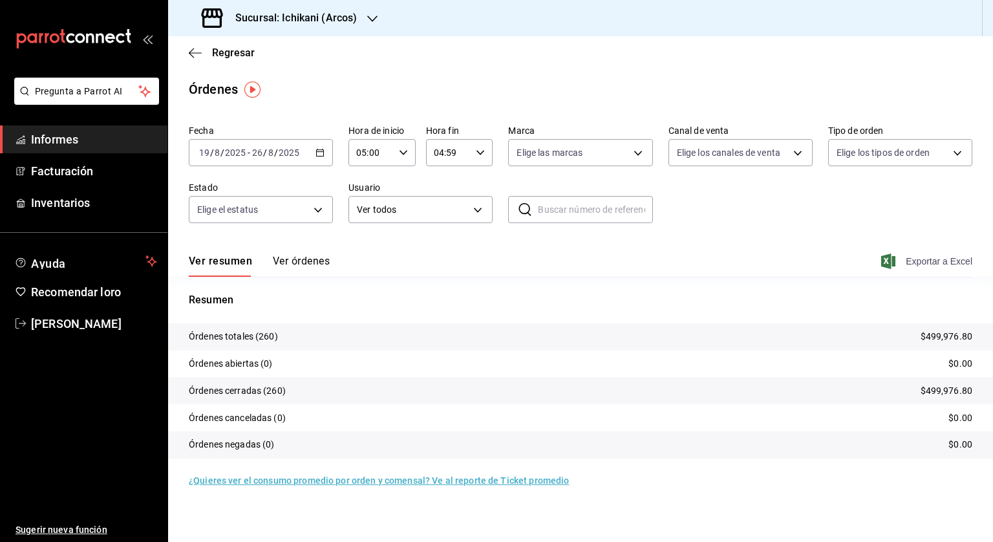
click at [948, 258] on font "Exportar a Excel" at bounding box center [939, 261] width 67 height 10
click at [191, 51] on icon "button" at bounding box center [191, 53] width 5 height 10
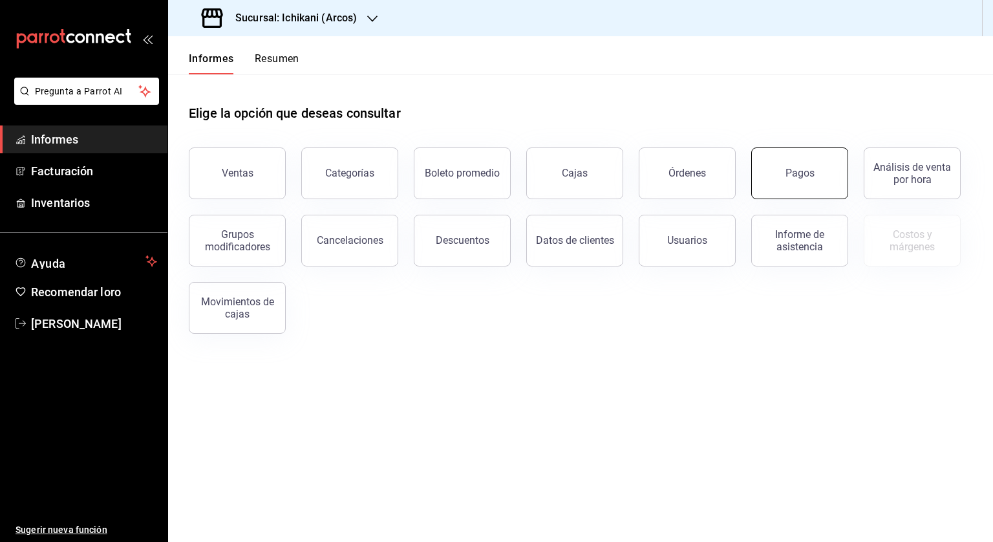
click at [777, 169] on button "Pagos" at bounding box center [800, 173] width 97 height 52
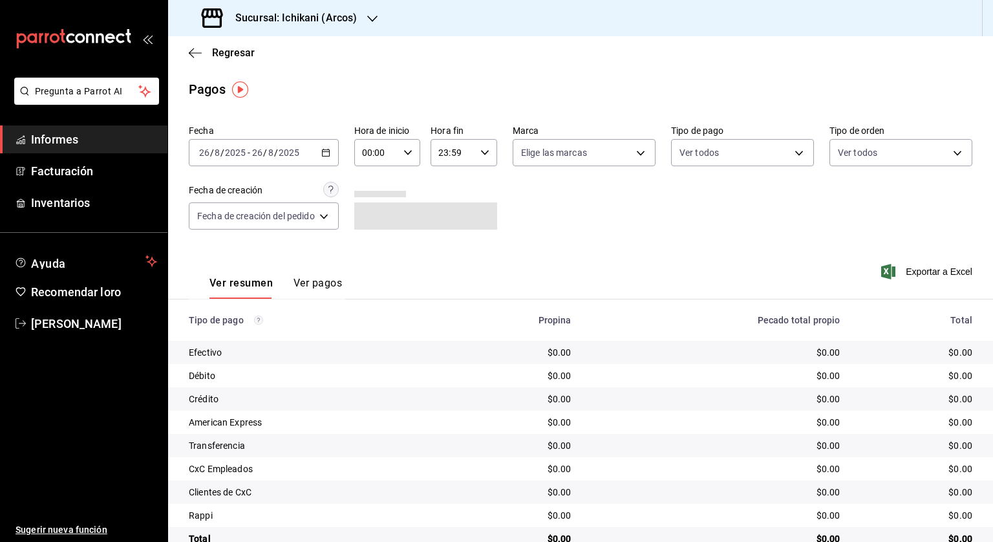
drag, startPoint x: 331, startPoint y: 157, endPoint x: 333, endPoint y: 186, distance: 29.2
click at [331, 157] on icon "button" at bounding box center [325, 152] width 9 height 9
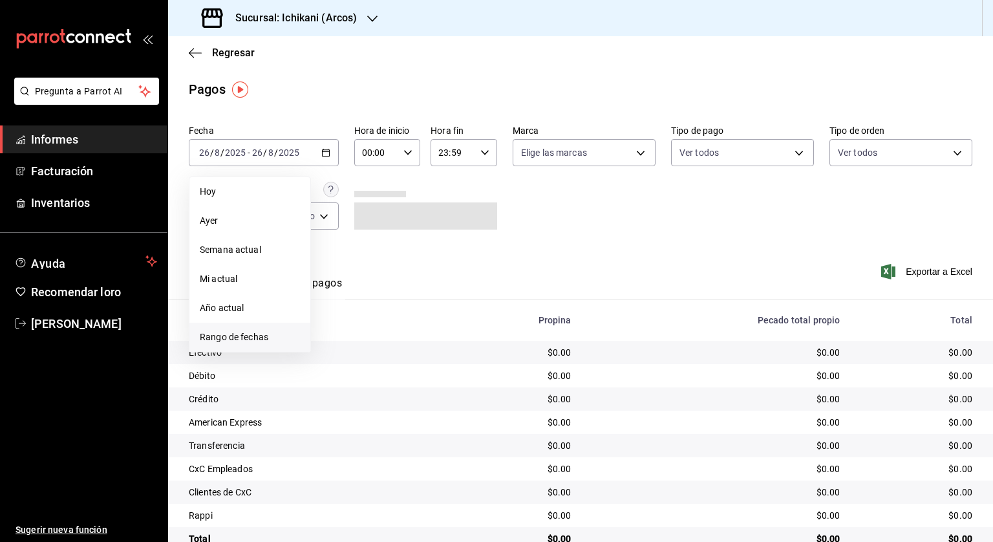
click at [259, 335] on font "Rango de fechas" at bounding box center [234, 337] width 69 height 10
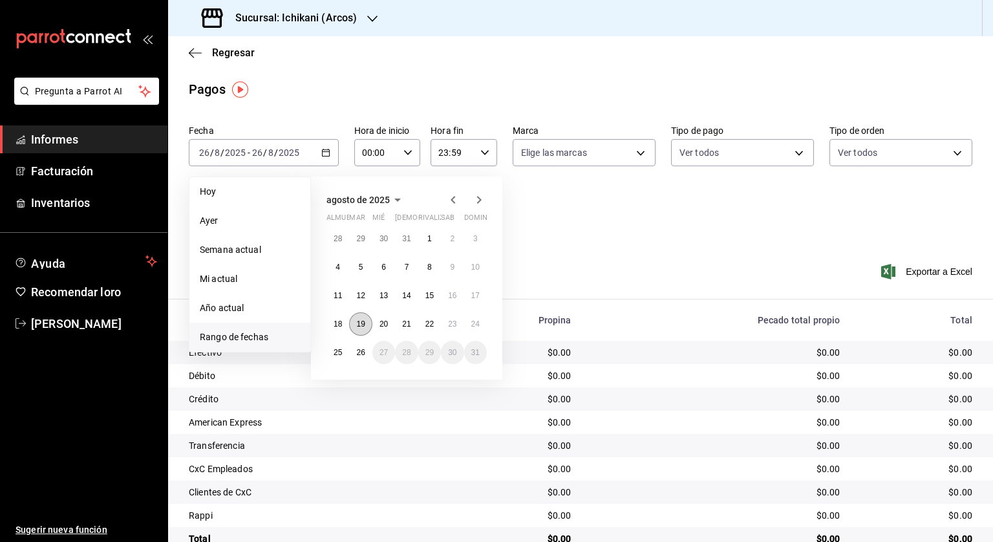
click at [360, 326] on font "19" at bounding box center [360, 324] width 8 height 9
click at [364, 321] on font "19" at bounding box center [360, 324] width 8 height 9
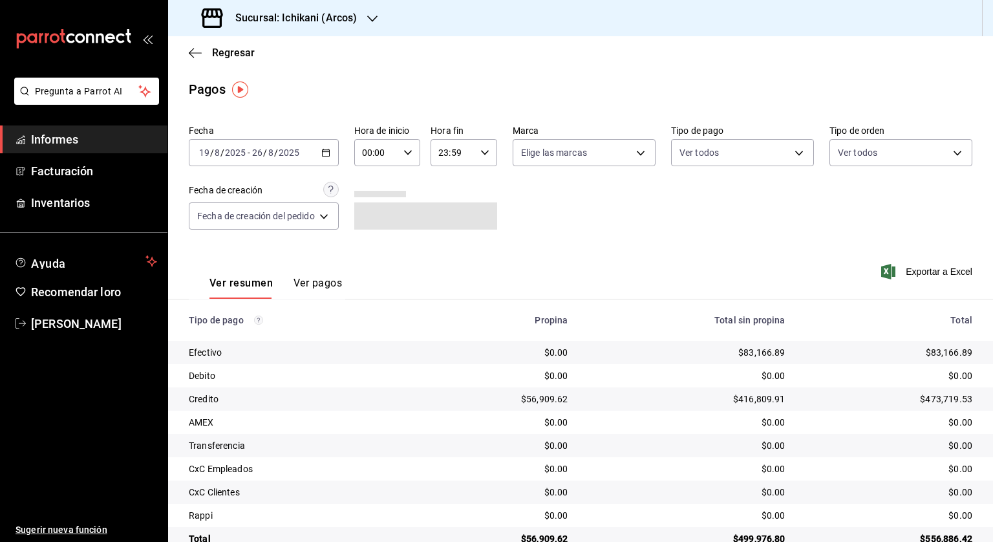
click at [409, 146] on div "00:00 Hora de inicio" at bounding box center [387, 152] width 67 height 27
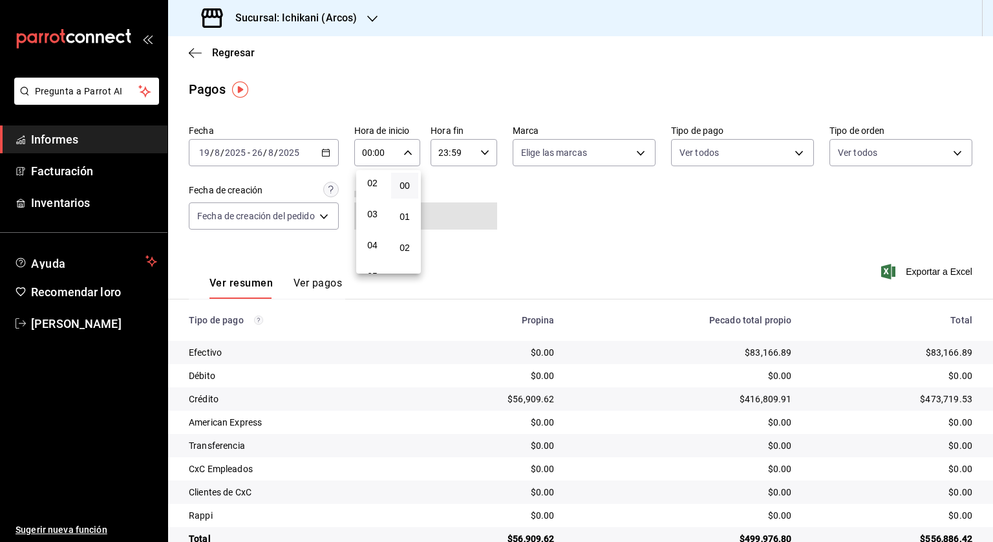
scroll to position [129, 0]
click at [375, 212] on font "05" at bounding box center [372, 211] width 10 height 10
type input "05:00"
click at [485, 149] on div at bounding box center [496, 271] width 993 height 542
click at [483, 155] on icon "button" at bounding box center [485, 152] width 9 height 9
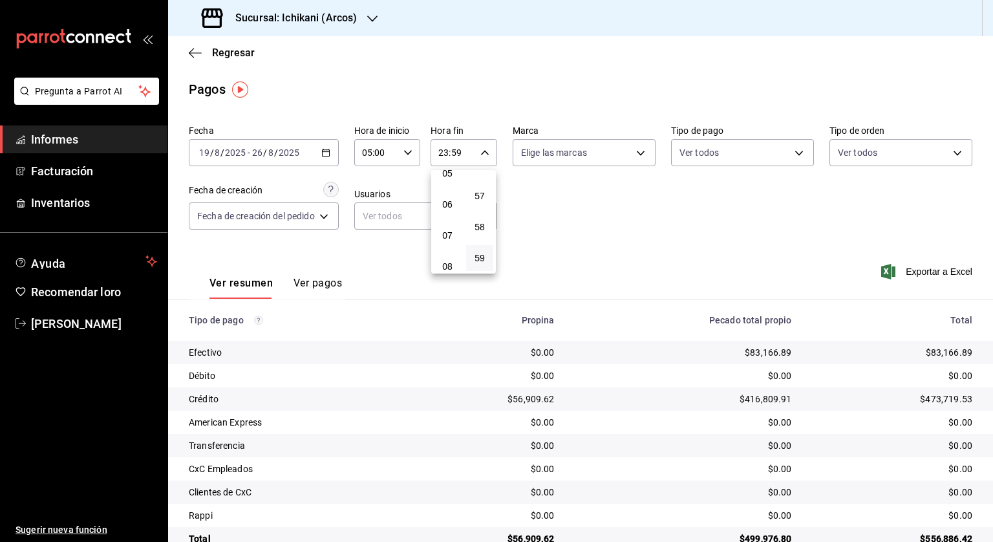
scroll to position [136, 0]
click at [446, 176] on font "04" at bounding box center [447, 173] width 10 height 10
type input "04:59"
click at [600, 219] on div at bounding box center [496, 271] width 993 height 542
click at [906, 274] on font "Exportar a Excel" at bounding box center [939, 271] width 67 height 10
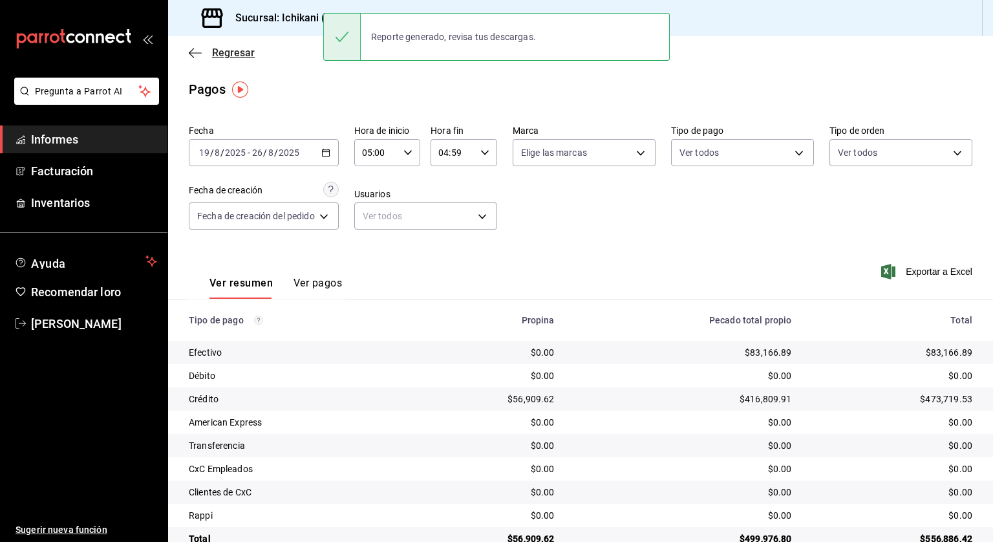
click at [216, 47] on font "Regresar" at bounding box center [233, 53] width 43 height 12
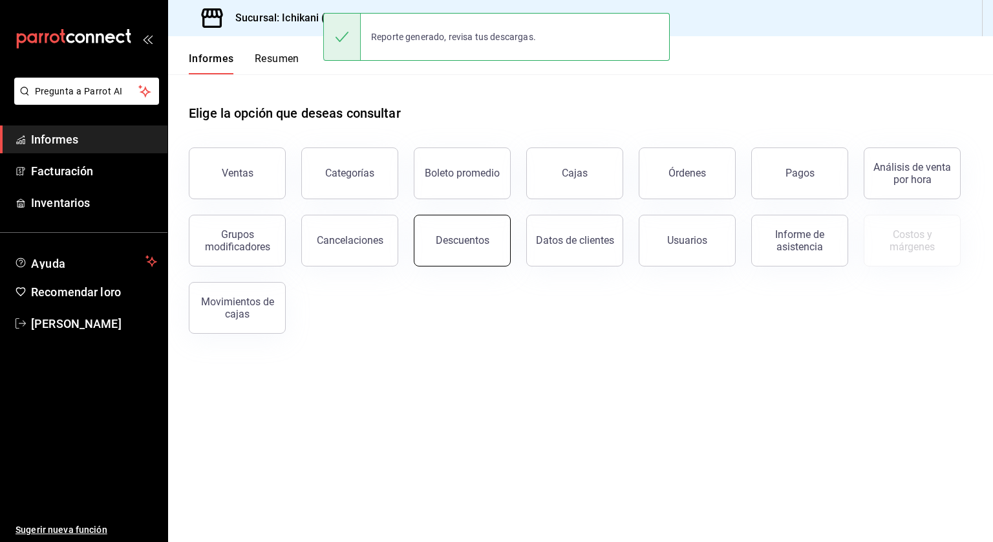
click at [472, 237] on font "Descuentos" at bounding box center [463, 240] width 54 height 12
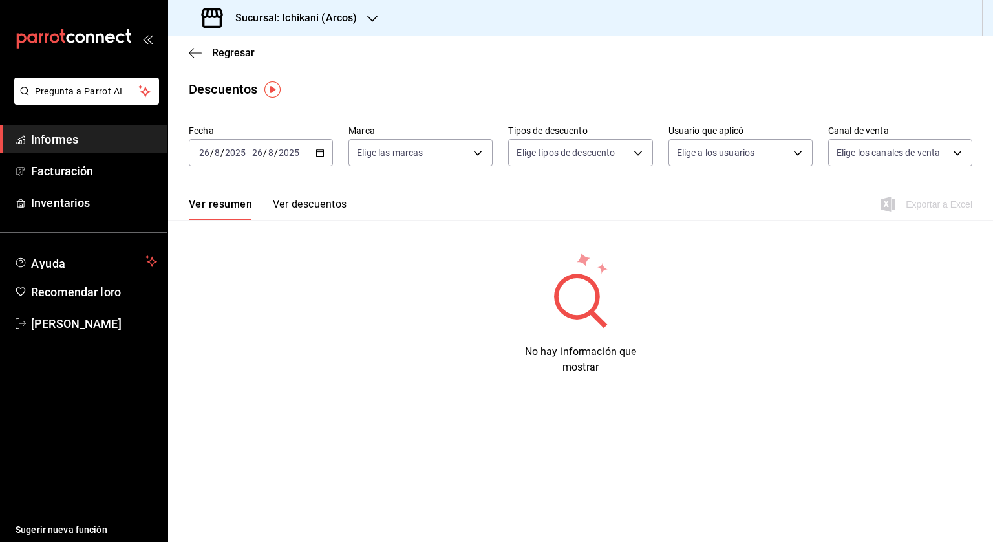
click at [326, 157] on div "[DATE] [DATE] - [DATE] [DATE]" at bounding box center [261, 152] width 144 height 27
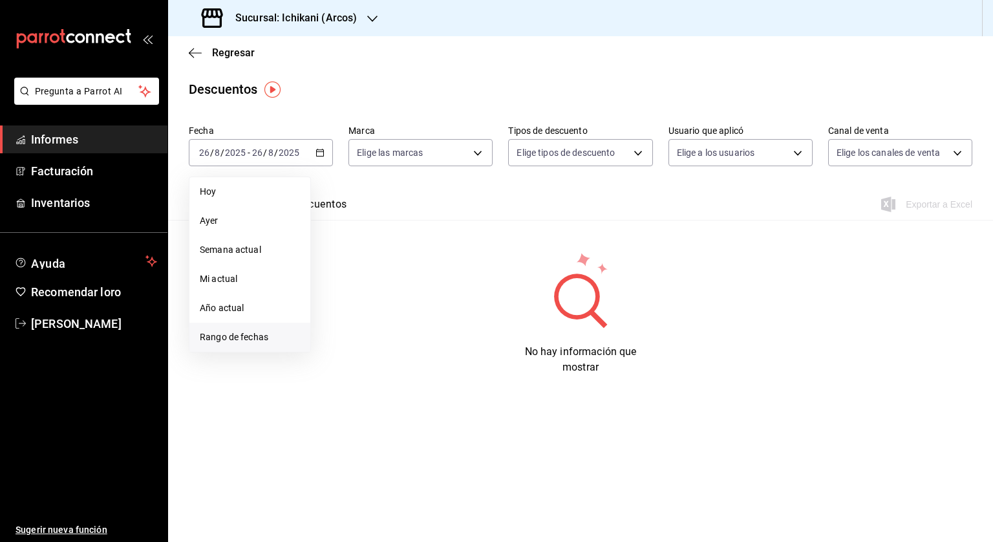
click at [257, 328] on li "Rango de fechas" at bounding box center [250, 337] width 121 height 29
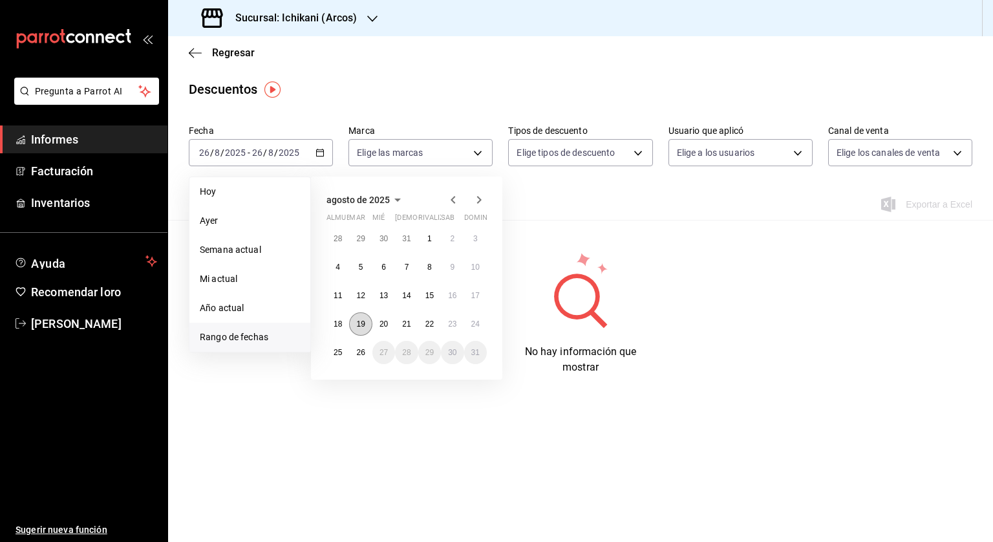
click at [362, 318] on button "19" at bounding box center [360, 323] width 23 height 23
click at [360, 343] on button "26" at bounding box center [360, 352] width 23 height 23
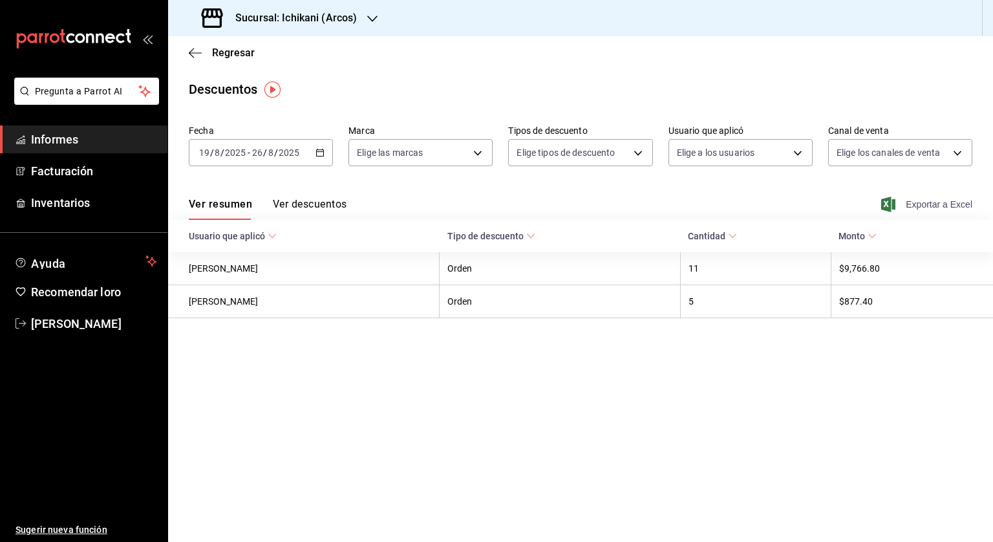
click at [935, 207] on font "Exportar a Excel" at bounding box center [939, 204] width 67 height 10
click at [308, 16] on font "Sucursal: Ichikani (Arcos)" at bounding box center [296, 18] width 122 height 12
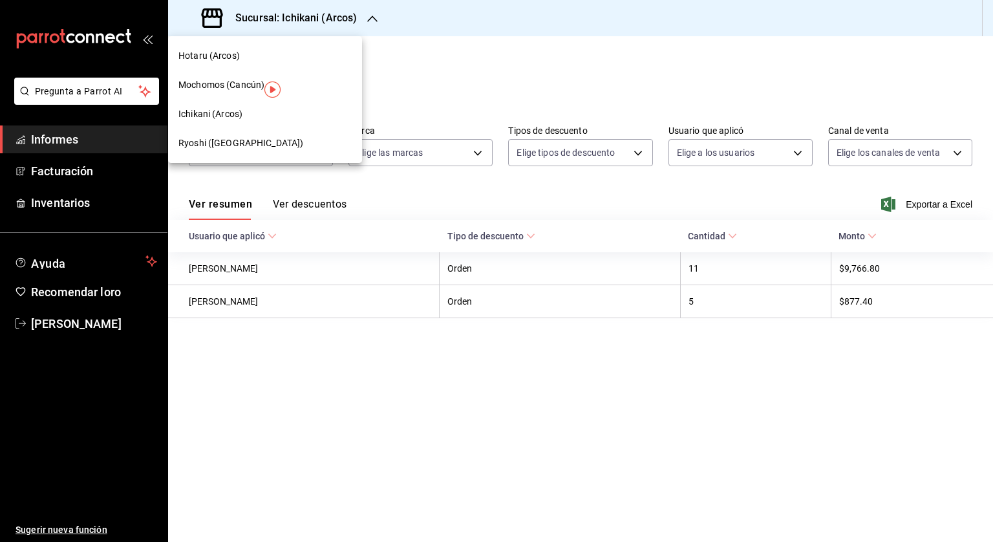
click at [191, 146] on font "Ryoshi ([GEOGRAPHIC_DATA])" at bounding box center [241, 143] width 125 height 10
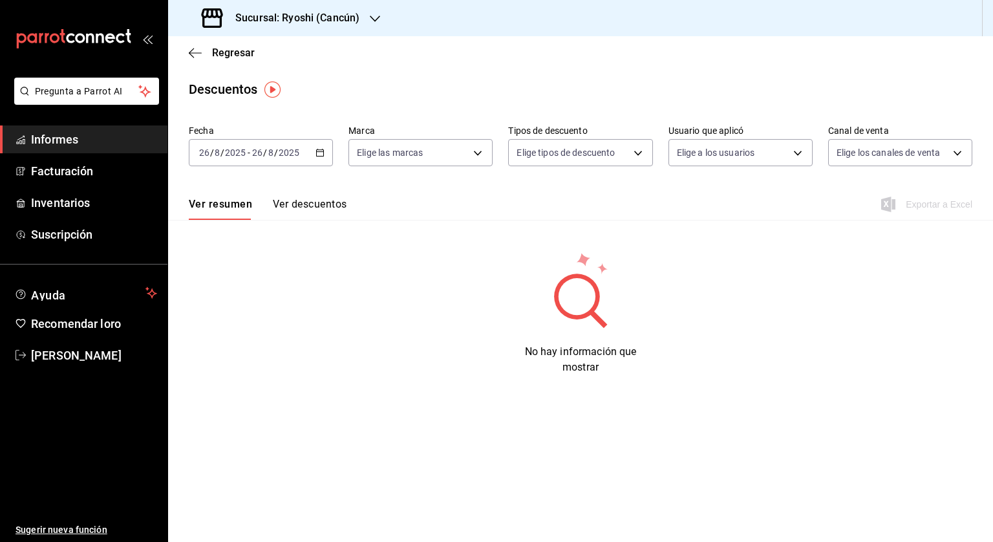
click at [232, 55] on font "Regresar" at bounding box center [233, 53] width 43 height 12
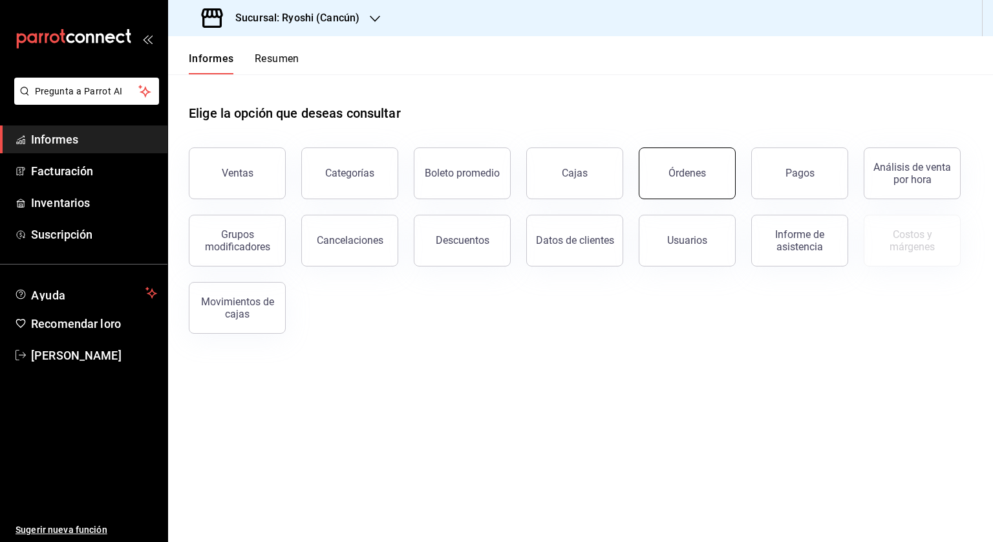
click at [664, 189] on button "Órdenes" at bounding box center [687, 173] width 97 height 52
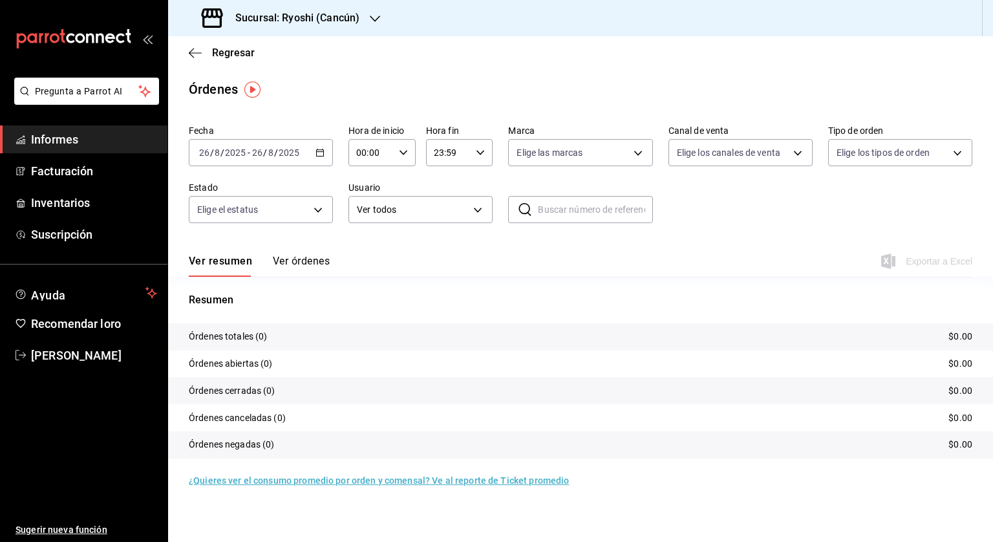
click at [323, 155] on \(Stroke\) "button" at bounding box center [320, 152] width 8 height 7
click at [233, 339] on font "Rango de fechas" at bounding box center [234, 337] width 69 height 10
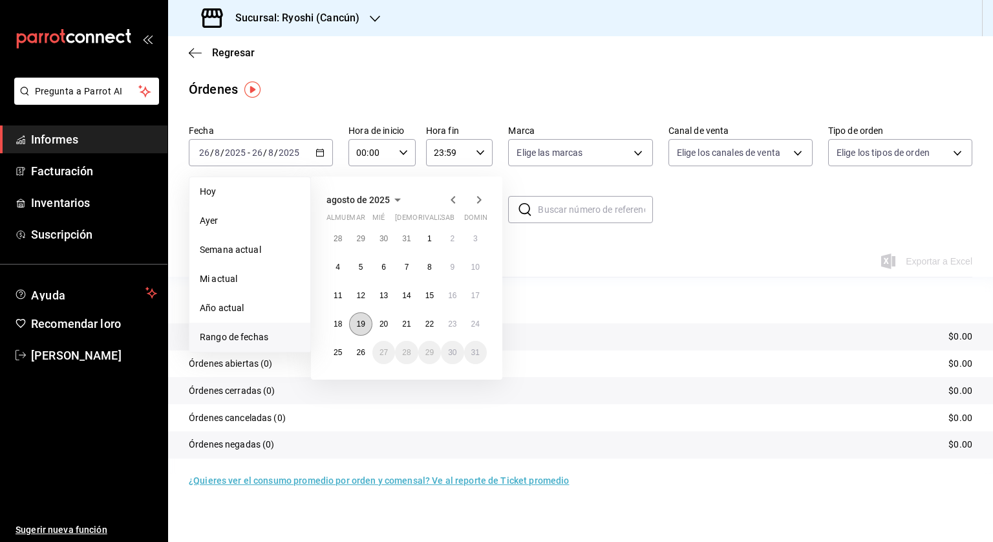
click at [367, 319] on button "19" at bounding box center [360, 323] width 23 height 23
click at [357, 346] on button "26" at bounding box center [360, 352] width 23 height 23
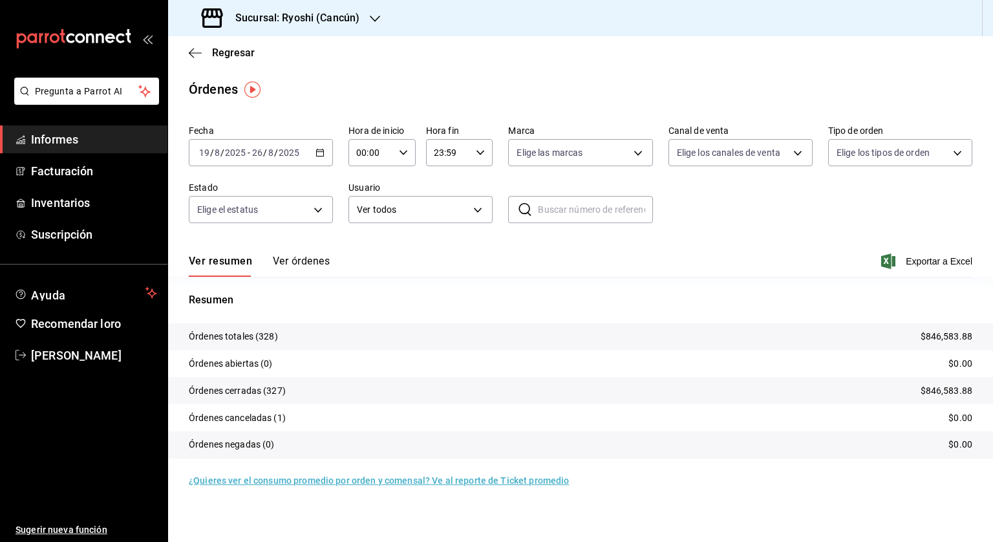
click at [408, 149] on div "00:00 Hora de inicio" at bounding box center [382, 152] width 67 height 27
click at [360, 206] on button "05" at bounding box center [365, 212] width 28 height 26
type input "05:00"
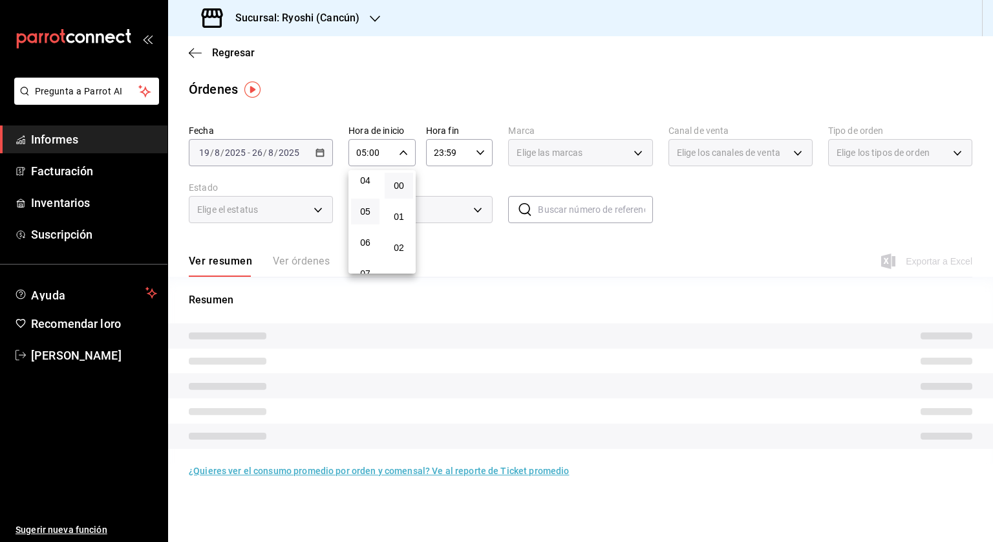
click at [484, 147] on div at bounding box center [496, 271] width 993 height 542
click at [481, 153] on icon "button" at bounding box center [480, 152] width 9 height 9
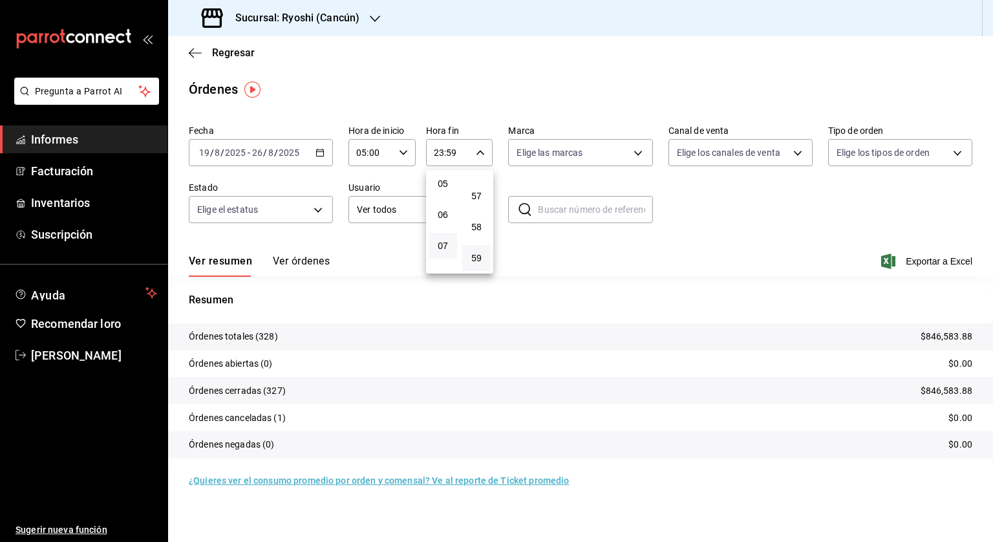
scroll to position [136, 0]
click at [444, 174] on font "04" at bounding box center [443, 173] width 10 height 10
type input "04:59"
click at [929, 260] on div at bounding box center [496, 271] width 993 height 542
click at [931, 261] on font "Exportar a Excel" at bounding box center [939, 261] width 67 height 10
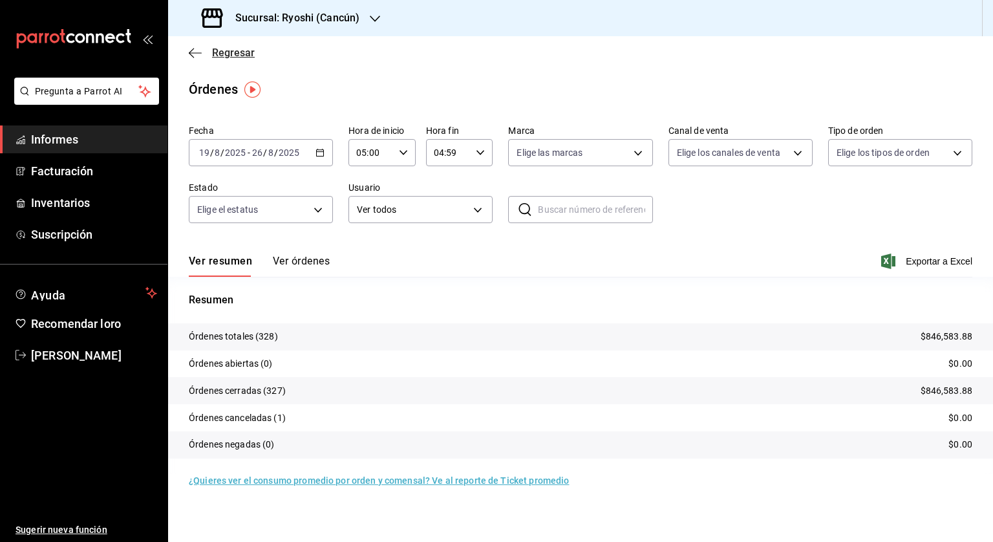
click at [206, 55] on span "Regresar" at bounding box center [222, 53] width 66 height 12
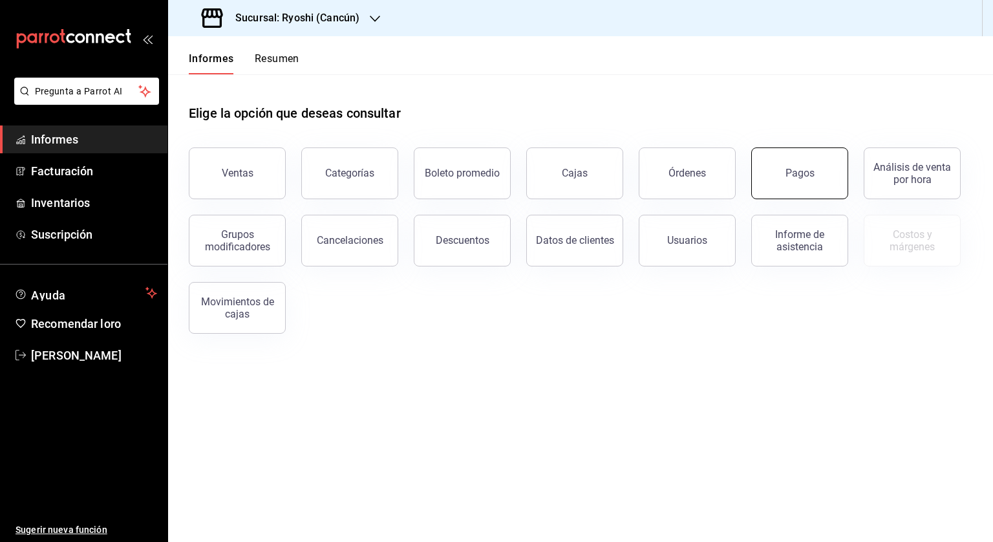
click at [780, 175] on button "Pagos" at bounding box center [800, 173] width 97 height 52
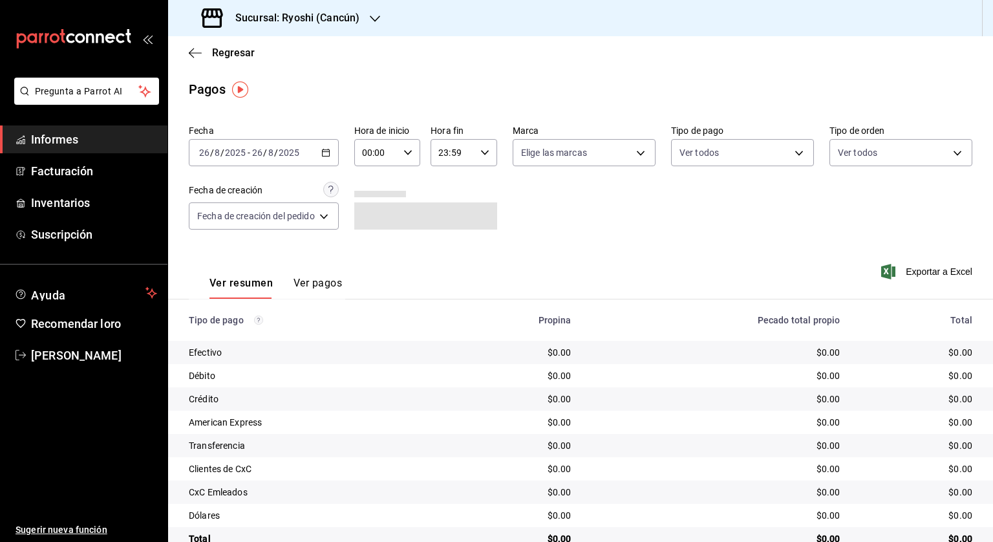
click at [327, 153] on icon "button" at bounding box center [325, 152] width 9 height 9
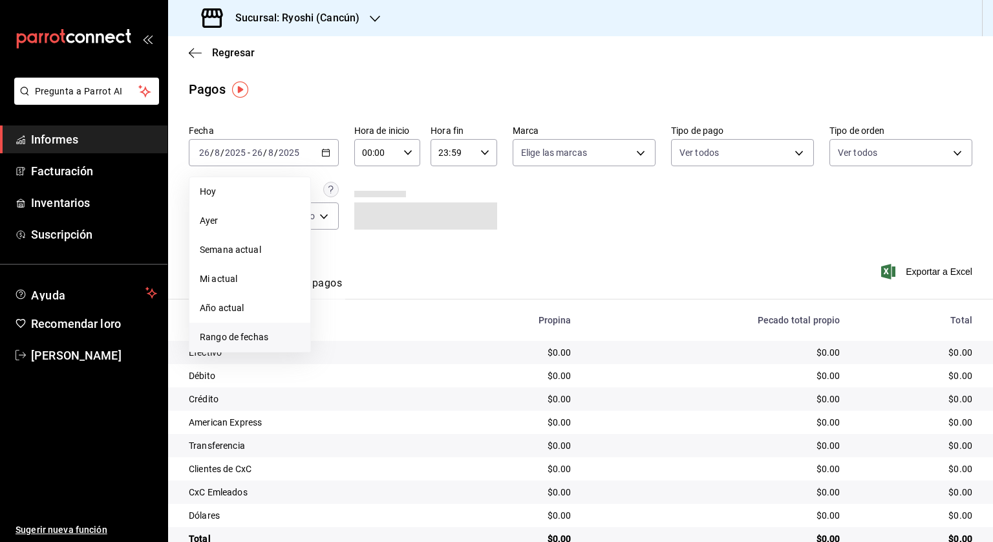
click at [222, 334] on font "Rango de fechas" at bounding box center [234, 337] width 69 height 10
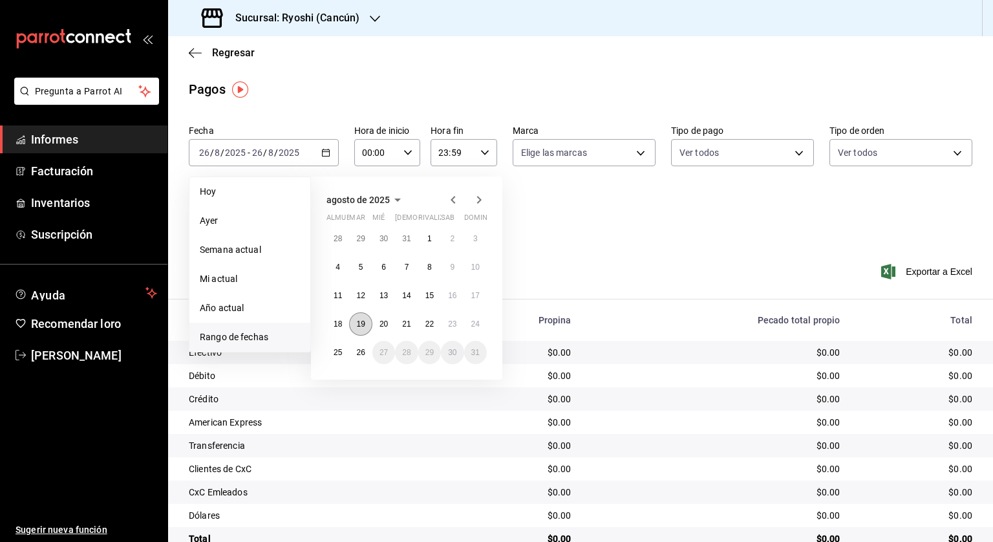
click at [360, 325] on font "19" at bounding box center [360, 324] width 8 height 9
click at [363, 349] on font "26" at bounding box center [360, 352] width 8 height 9
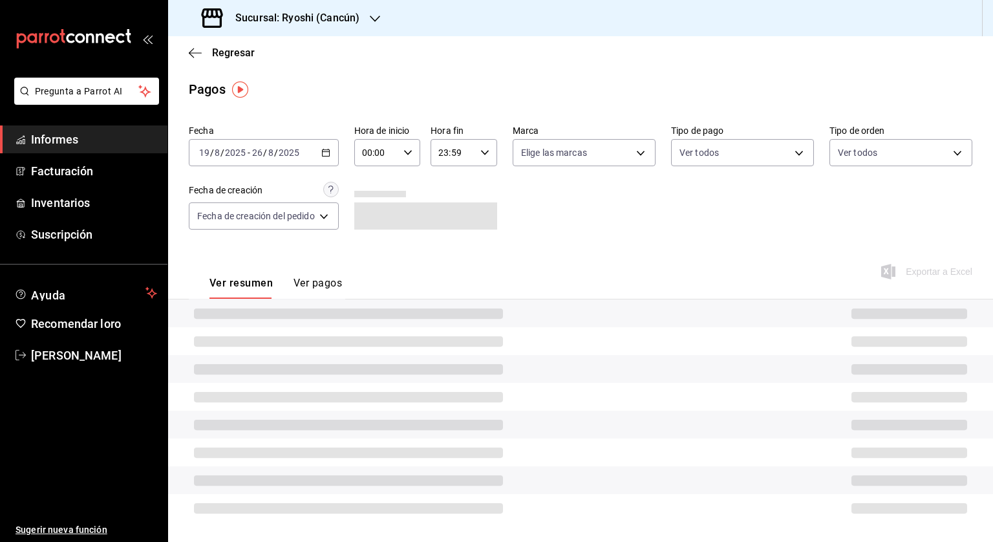
click at [409, 151] on icon "button" at bounding box center [408, 152] width 9 height 9
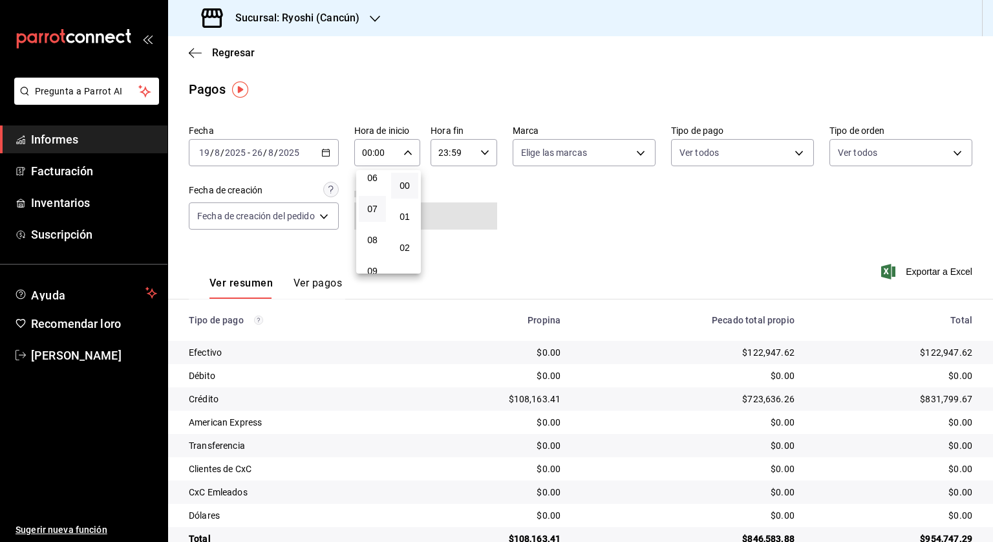
scroll to position [129, 0]
click at [373, 212] on font "05" at bounding box center [372, 211] width 10 height 10
type input "05:00"
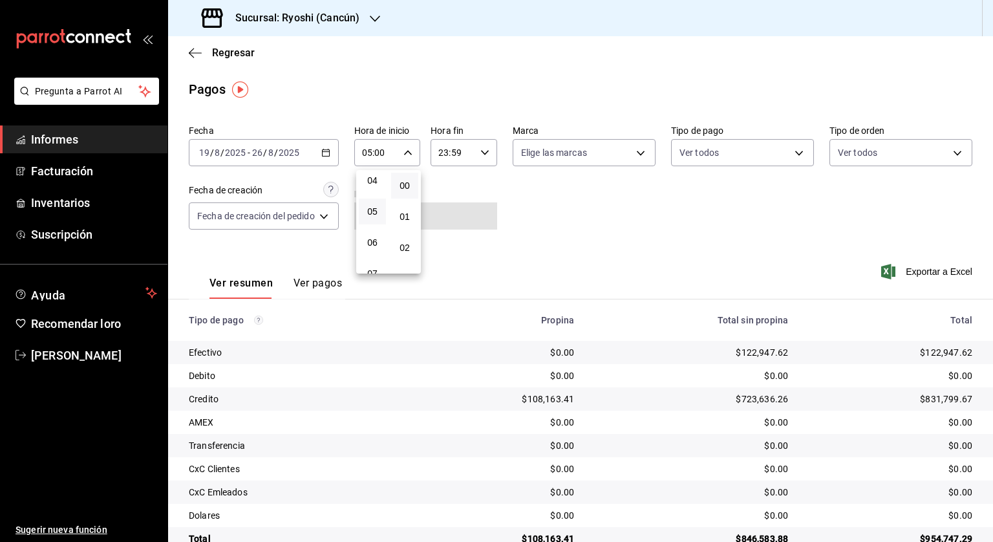
click at [487, 152] on div at bounding box center [496, 271] width 993 height 542
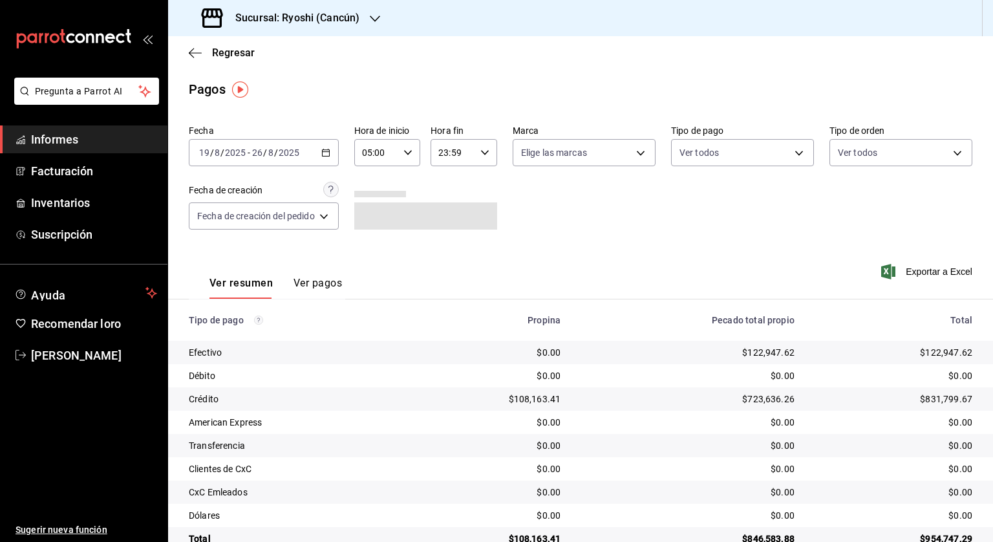
click at [484, 153] on icon "button" at bounding box center [485, 152] width 9 height 9
click at [447, 235] on font "04" at bounding box center [447, 238] width 10 height 10
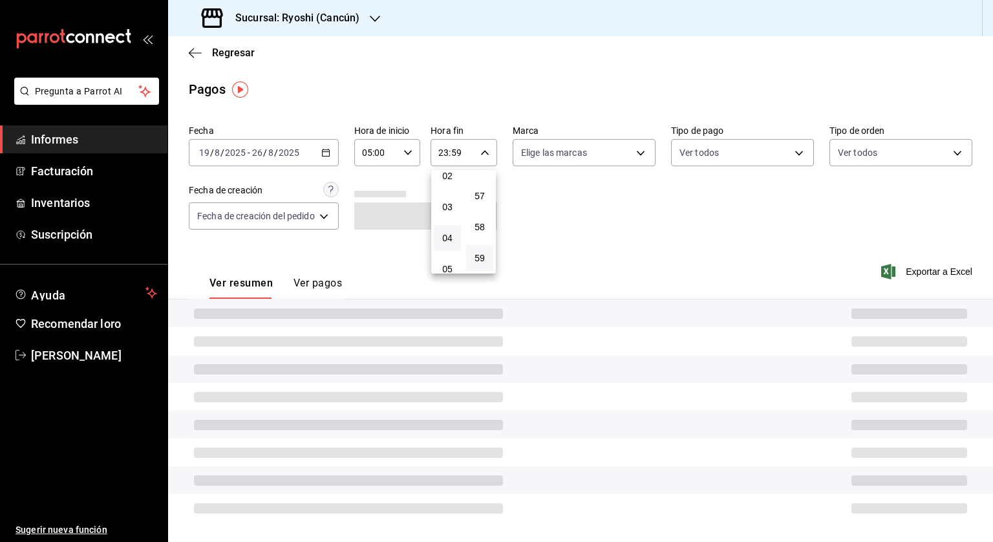
type input "04:59"
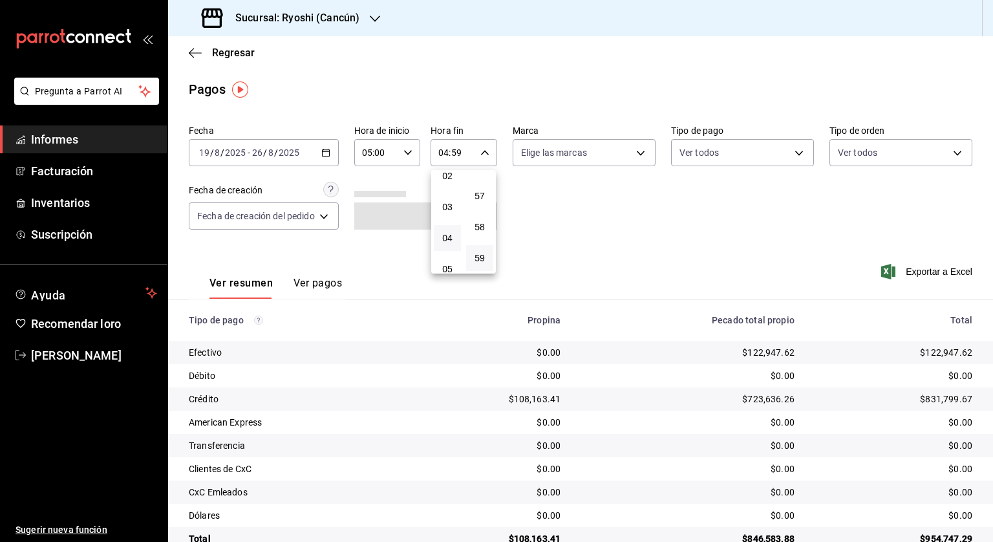
click at [788, 233] on div at bounding box center [496, 271] width 993 height 542
click at [918, 275] on font "Exportar a Excel" at bounding box center [939, 271] width 67 height 10
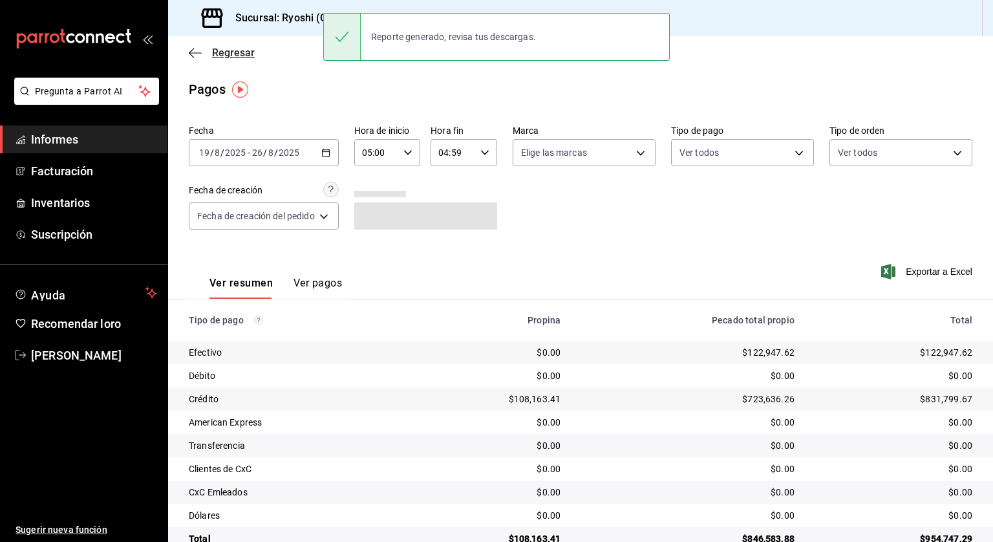
click at [215, 48] on font "Regresar" at bounding box center [233, 53] width 43 height 12
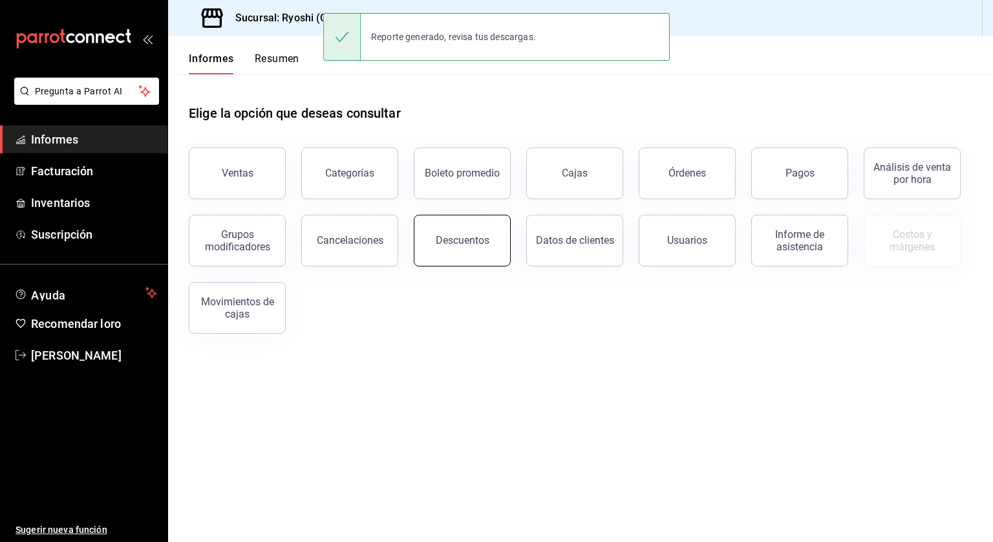
click at [456, 226] on button "Descuentos" at bounding box center [462, 241] width 97 height 52
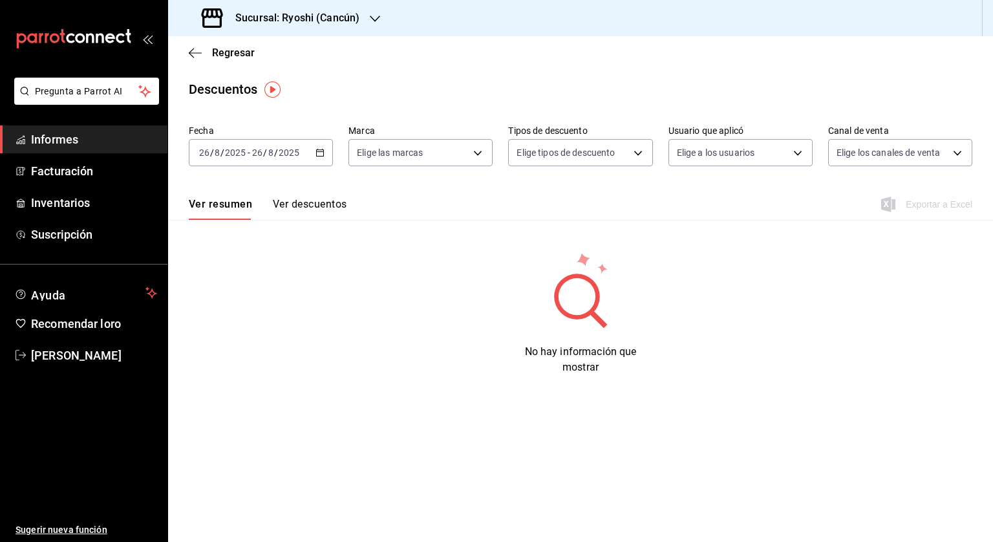
click at [324, 147] on div "[DATE] [DATE] - [DATE] [DATE]" at bounding box center [261, 152] width 144 height 27
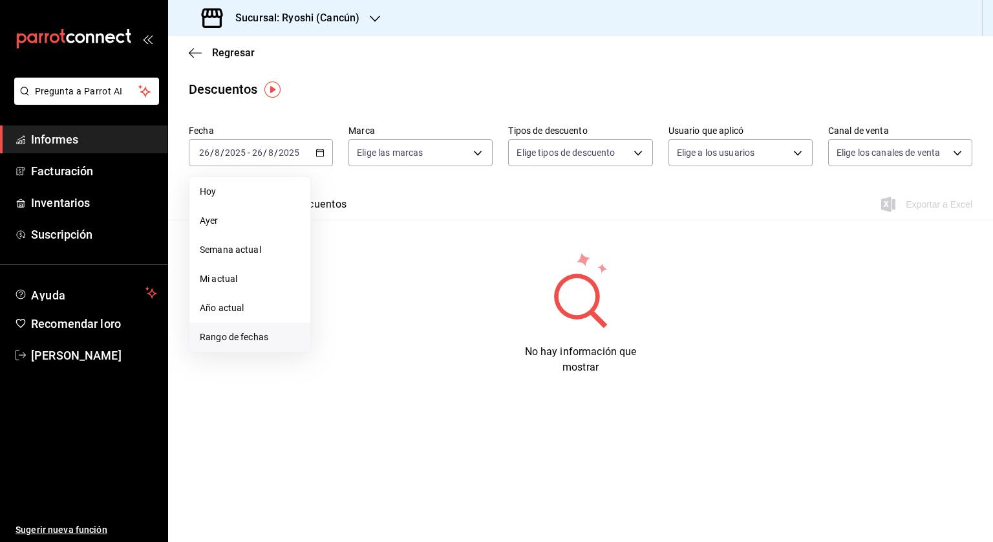
click at [243, 337] on font "Rango de fechas" at bounding box center [234, 337] width 69 height 10
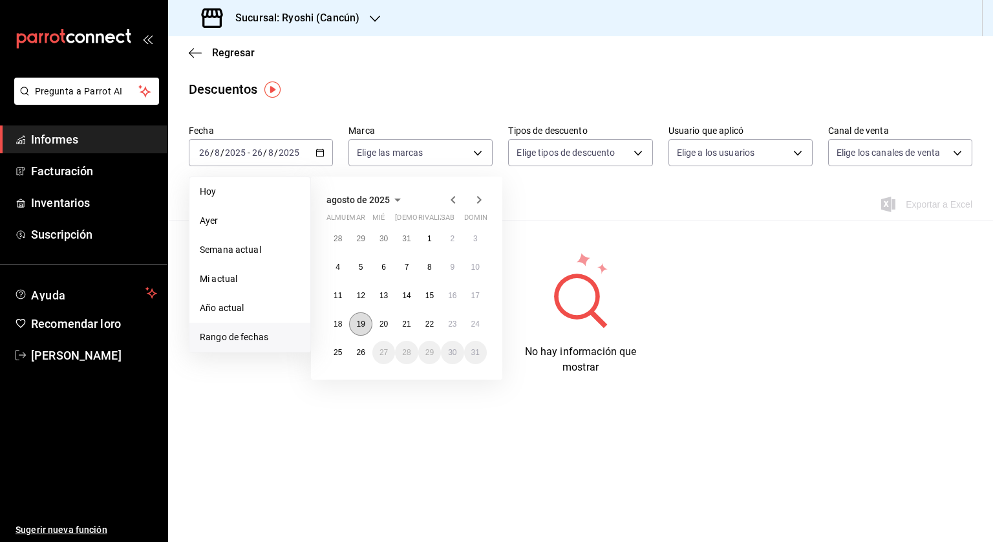
click at [363, 318] on button "19" at bounding box center [360, 323] width 23 height 23
click at [355, 354] on button "26" at bounding box center [360, 352] width 23 height 23
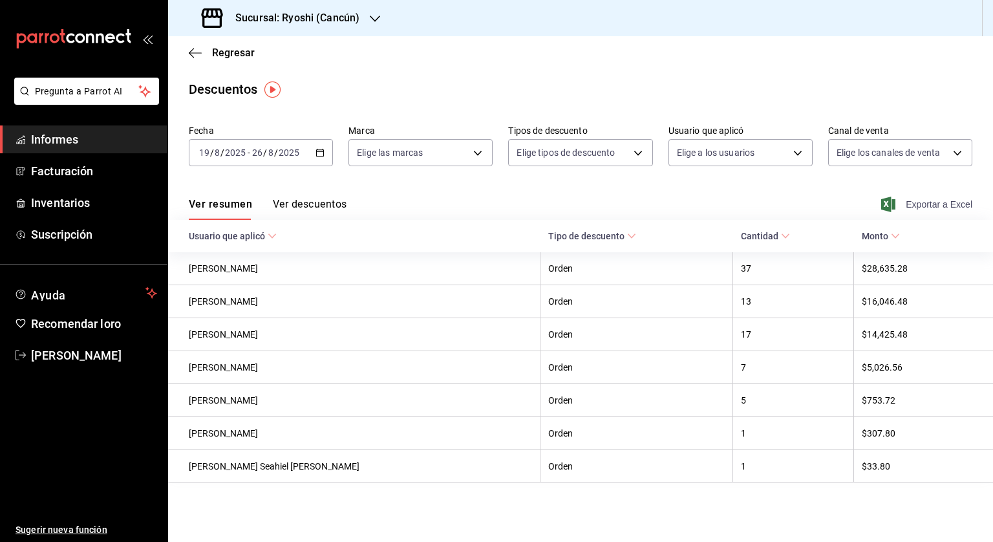
click at [936, 199] on span "Exportar a Excel" at bounding box center [928, 205] width 89 height 16
click at [204, 50] on span "Regresar" at bounding box center [222, 53] width 66 height 12
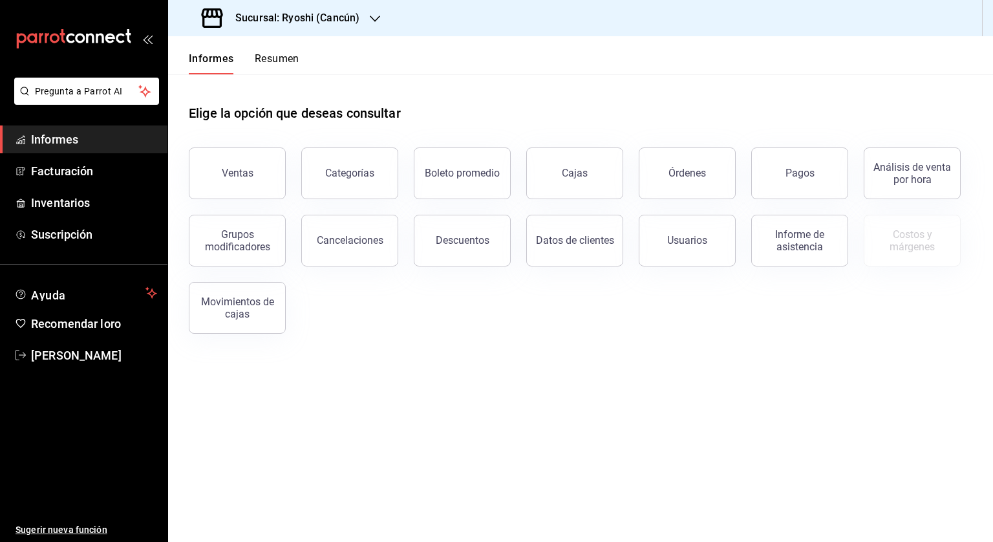
click at [289, 18] on font "Sucursal: Ryoshi (Cancún)" at bounding box center [297, 18] width 124 height 12
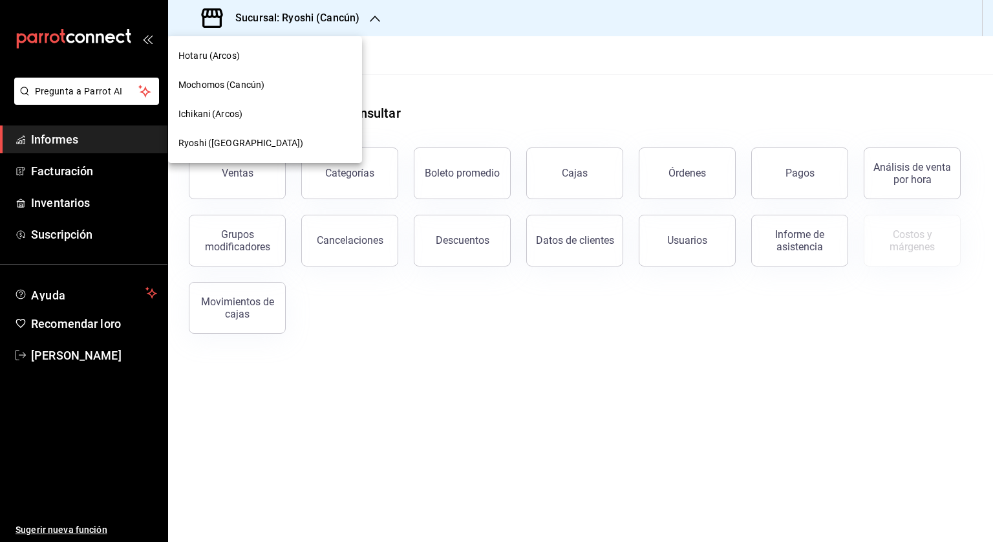
click at [252, 83] on font "Mochomos (Cancún)" at bounding box center [222, 85] width 86 height 10
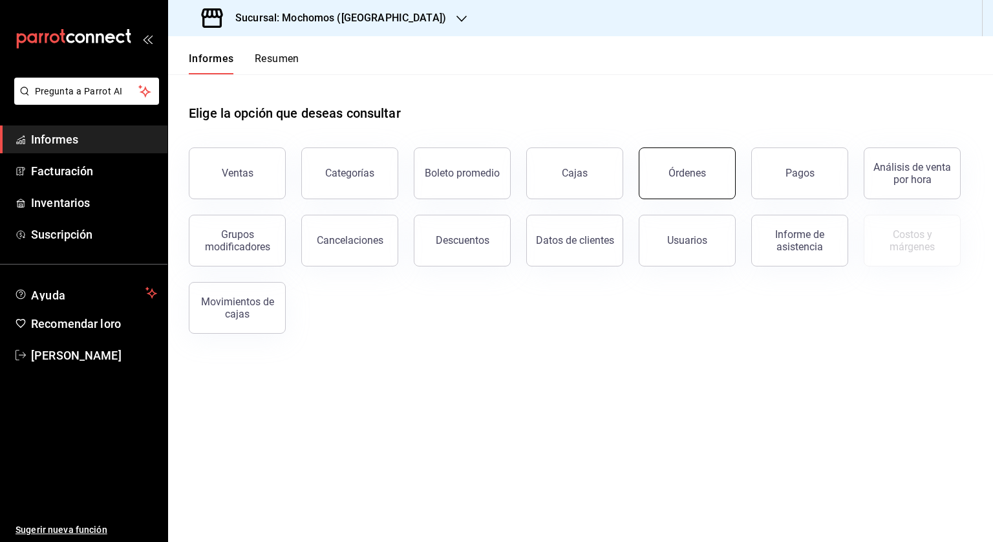
click at [689, 174] on font "Órdenes" at bounding box center [688, 173] width 38 height 12
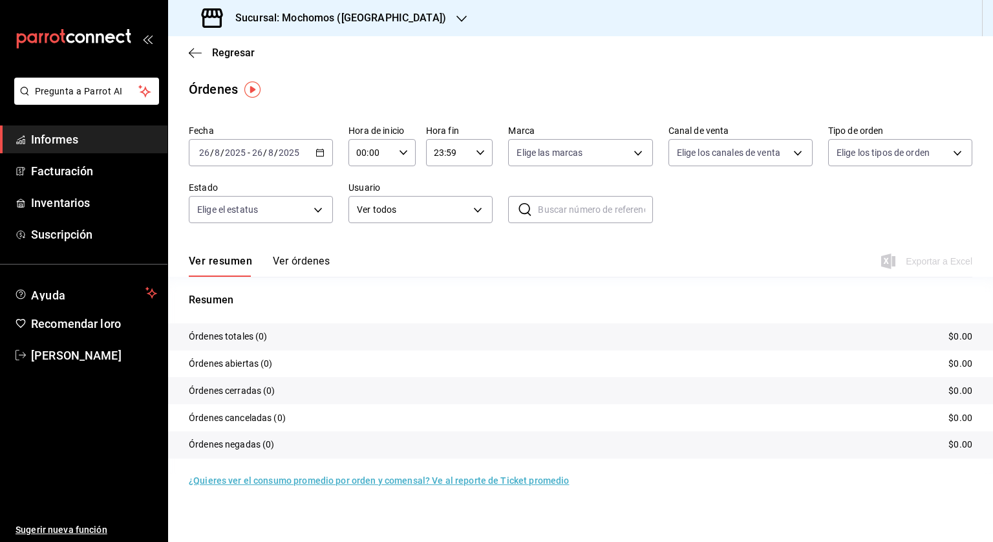
click at [319, 152] on icon "button" at bounding box center [320, 152] width 9 height 9
click at [223, 325] on li "Rango de fechas" at bounding box center [250, 337] width 121 height 29
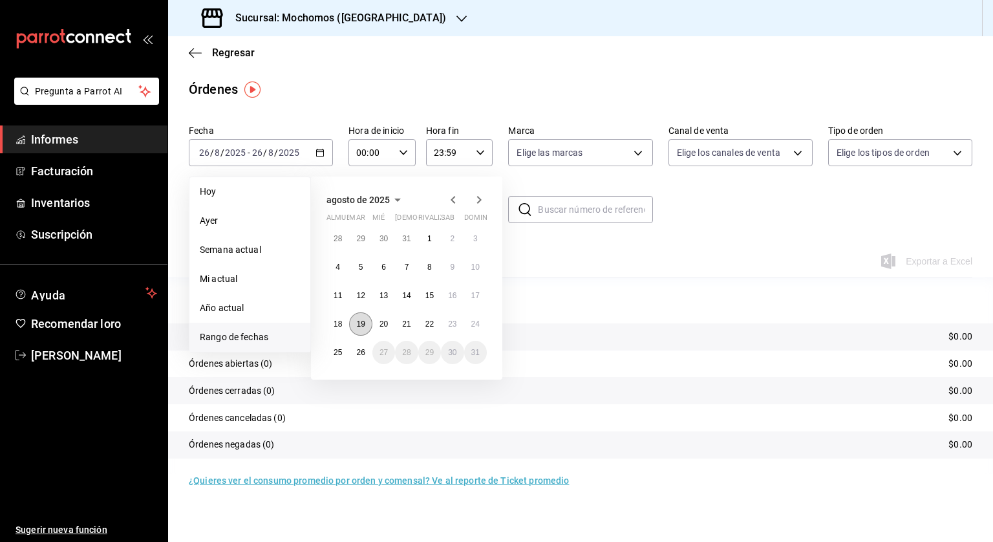
click at [371, 325] on button "19" at bounding box center [360, 323] width 23 height 23
click at [360, 345] on button "26" at bounding box center [360, 352] width 23 height 23
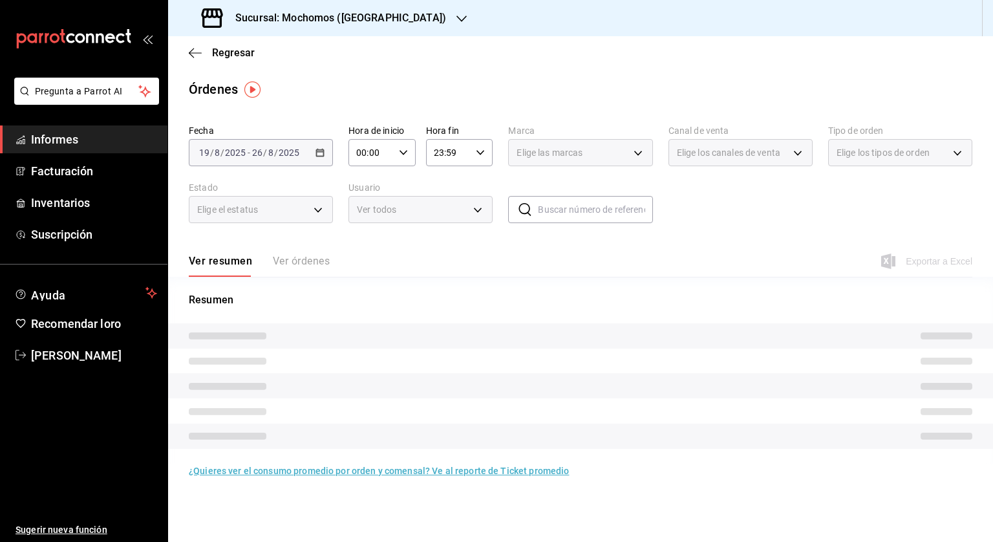
click at [407, 156] on icon "button" at bounding box center [403, 152] width 9 height 9
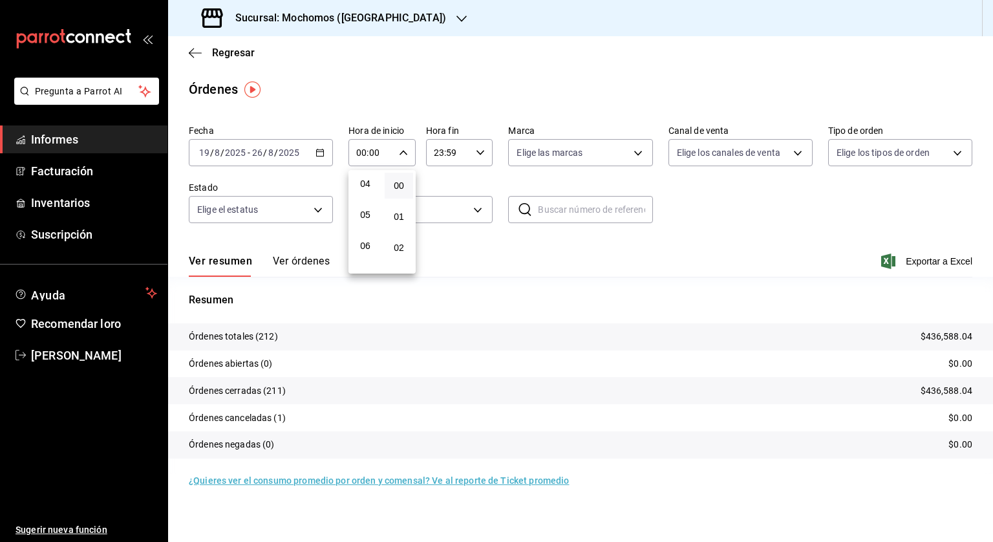
scroll to position [129, 0]
click at [370, 214] on span "05" at bounding box center [365, 211] width 13 height 10
type input "05:00"
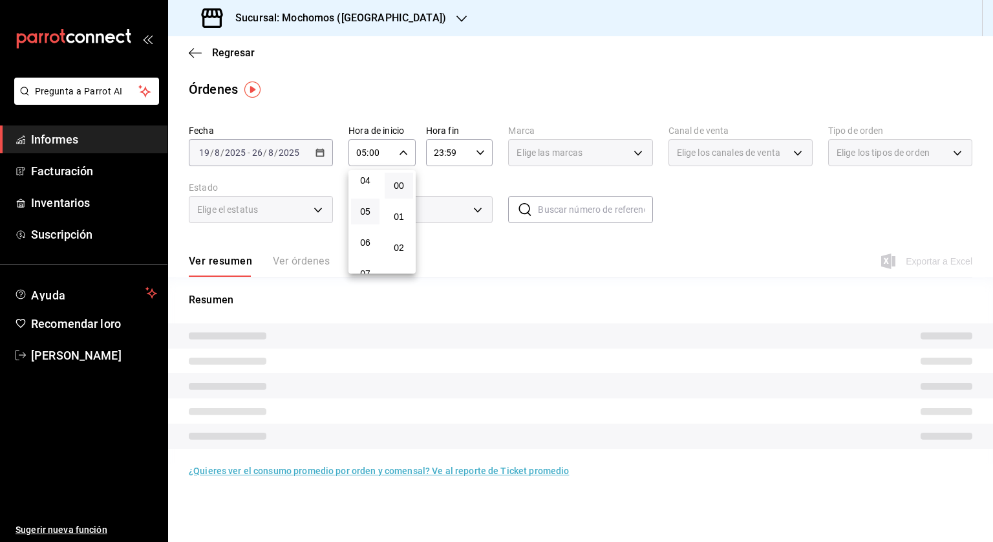
click at [486, 144] on div at bounding box center [496, 271] width 993 height 542
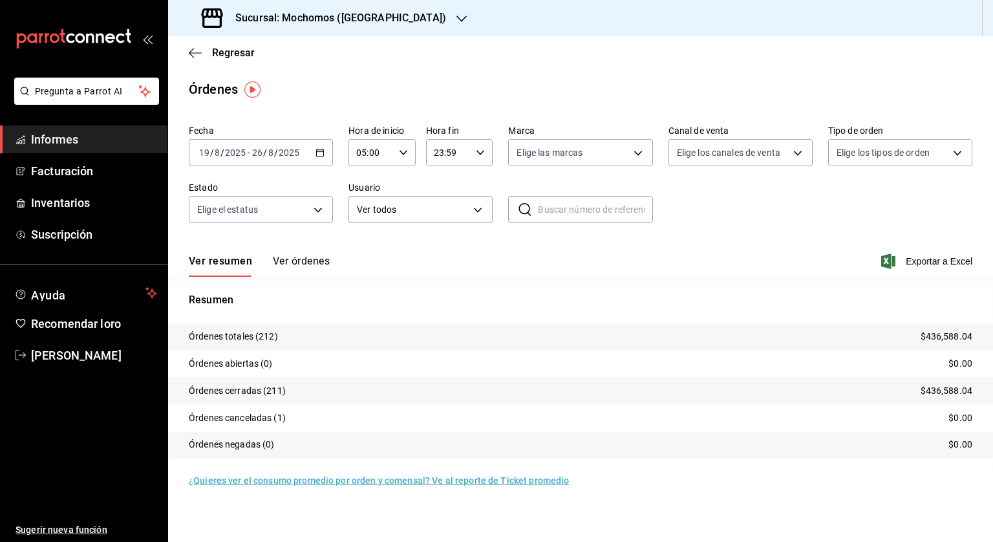
click at [479, 155] on icon "button" at bounding box center [480, 152] width 9 height 9
click at [446, 235] on font "04" at bounding box center [443, 238] width 10 height 10
type input "04:59"
click at [931, 256] on div at bounding box center [496, 271] width 993 height 542
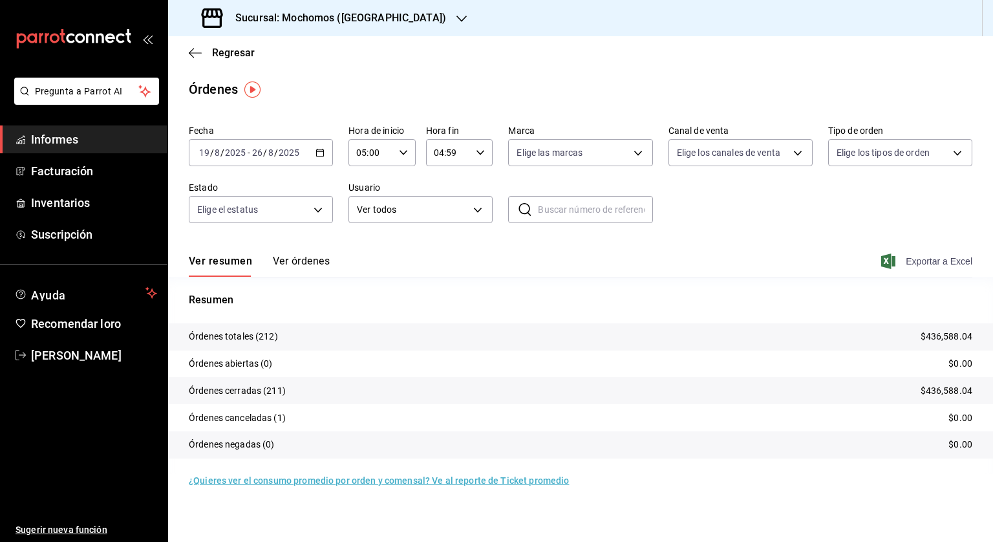
click at [929, 261] on font "Exportar a Excel" at bounding box center [939, 261] width 67 height 10
click at [219, 54] on font "Regresar" at bounding box center [233, 53] width 43 height 12
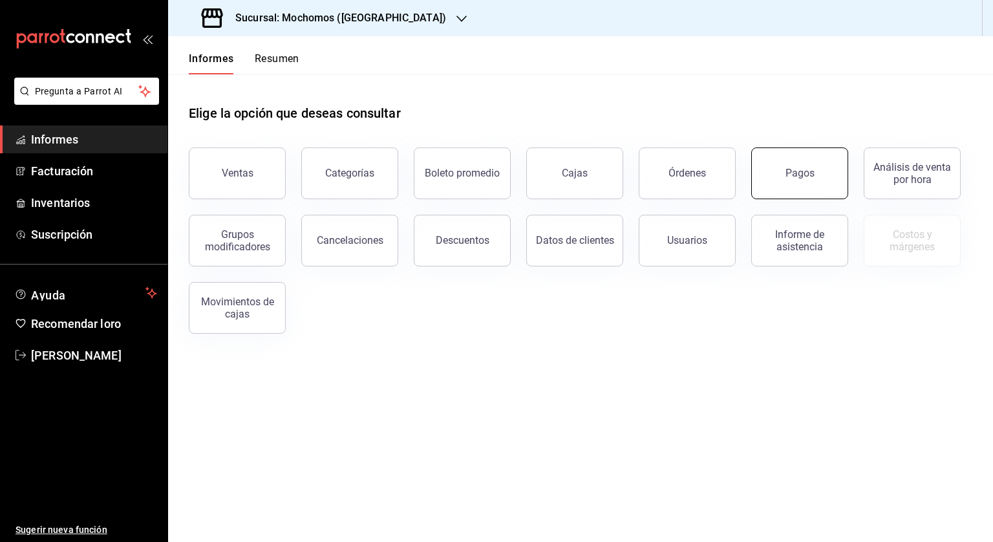
click at [792, 168] on font "Pagos" at bounding box center [800, 173] width 29 height 12
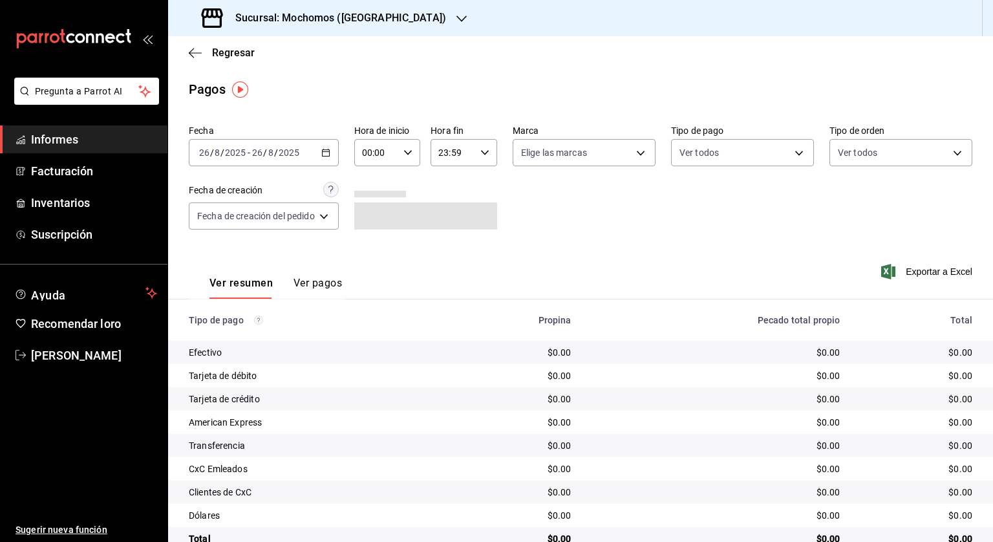
click at [330, 149] on \(Stroke\) "button" at bounding box center [326, 152] width 8 height 7
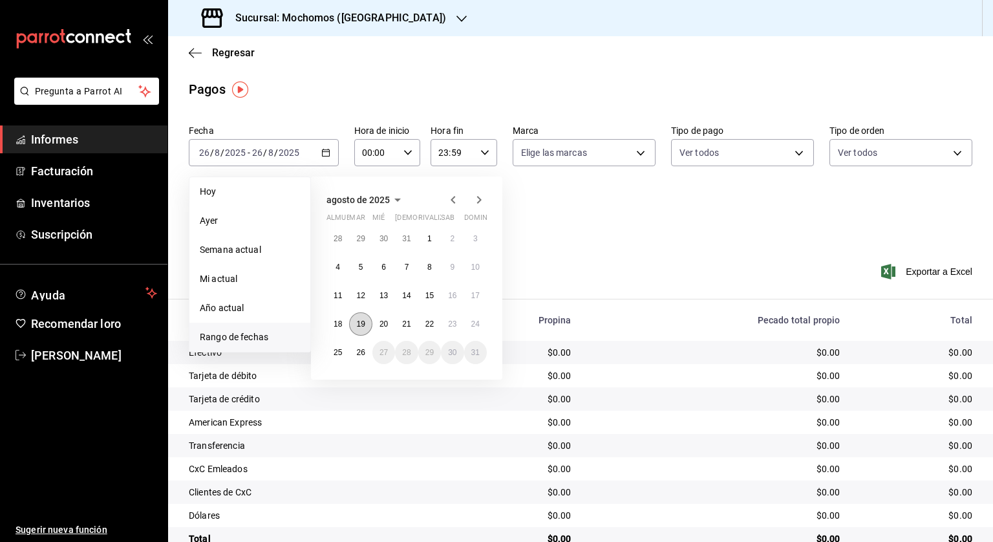
click at [353, 323] on button "19" at bounding box center [360, 323] width 23 height 23
click at [354, 347] on button "26" at bounding box center [360, 352] width 23 height 23
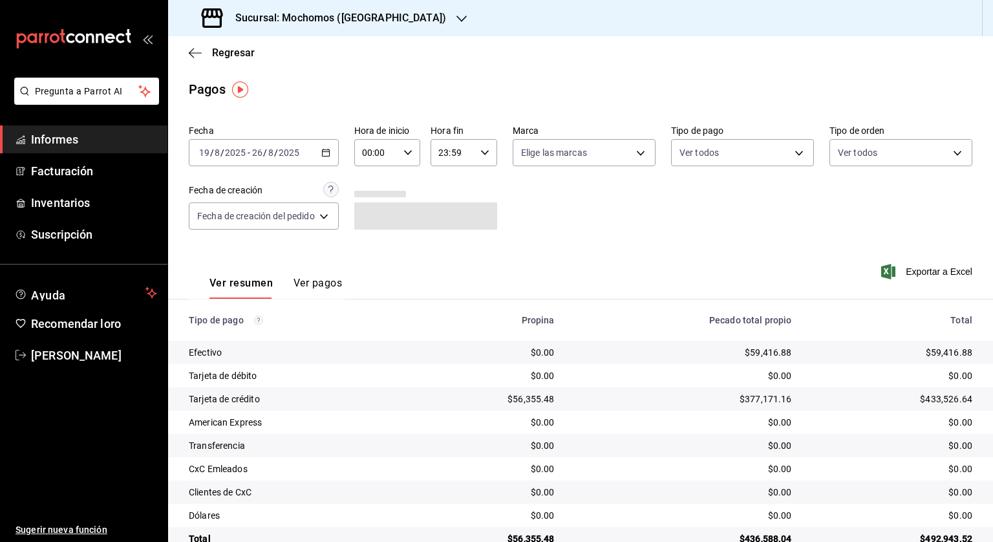
click at [414, 152] on div "00:00 Hora de inicio" at bounding box center [387, 152] width 67 height 27
click at [380, 209] on button "05" at bounding box center [372, 212] width 27 height 26
type input "05:00"
click at [489, 155] on div at bounding box center [496, 271] width 993 height 542
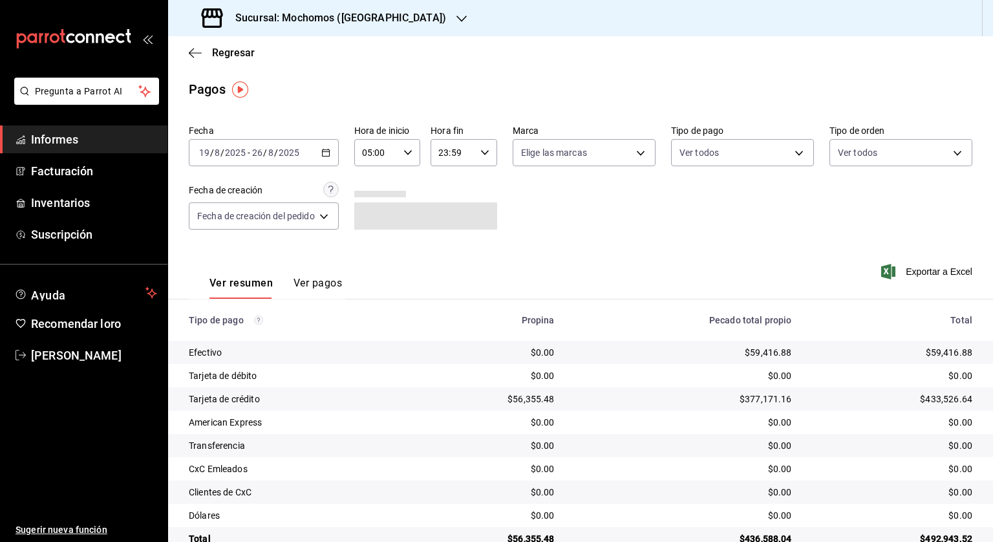
click at [484, 153] on \(Stroke\) "button" at bounding box center [485, 152] width 8 height 5
click at [450, 167] on div at bounding box center [496, 271] width 993 height 542
click at [486, 152] on \(Stroke\) "button" at bounding box center [485, 152] width 8 height 5
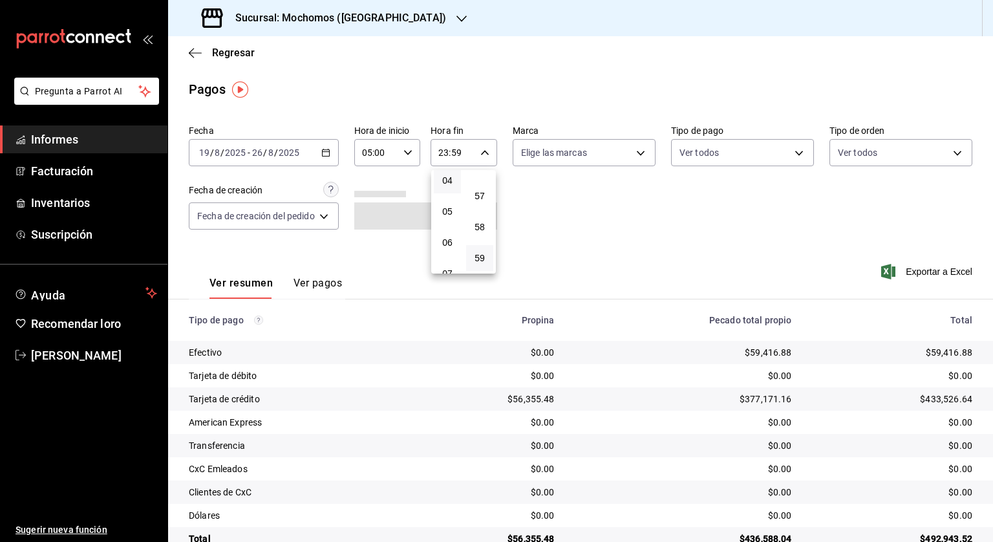
click at [446, 188] on button "04" at bounding box center [447, 181] width 27 height 26
type input "04:59"
click at [942, 278] on div at bounding box center [496, 271] width 993 height 542
click at [931, 267] on font "Exportar a Excel" at bounding box center [939, 271] width 67 height 10
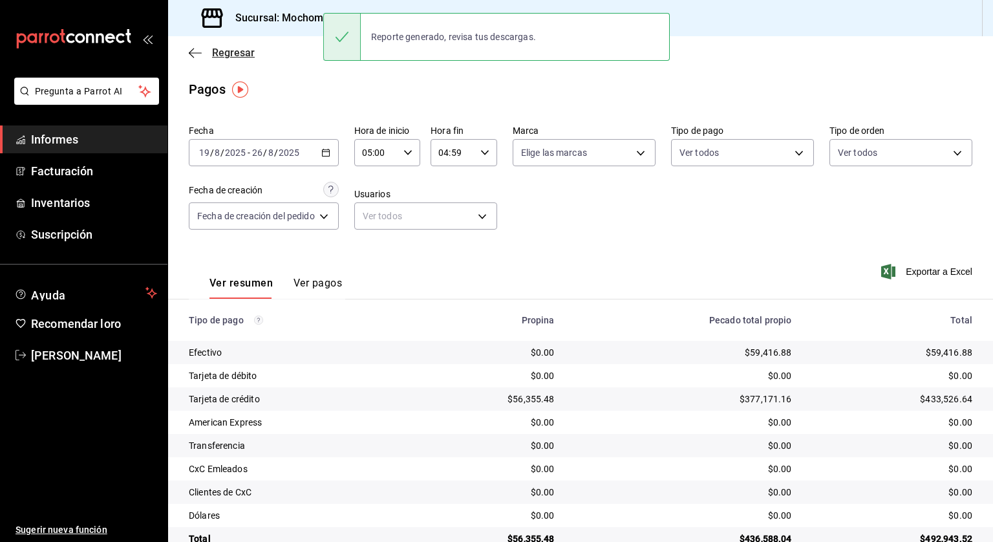
click at [230, 52] on font "Regresar" at bounding box center [233, 53] width 43 height 12
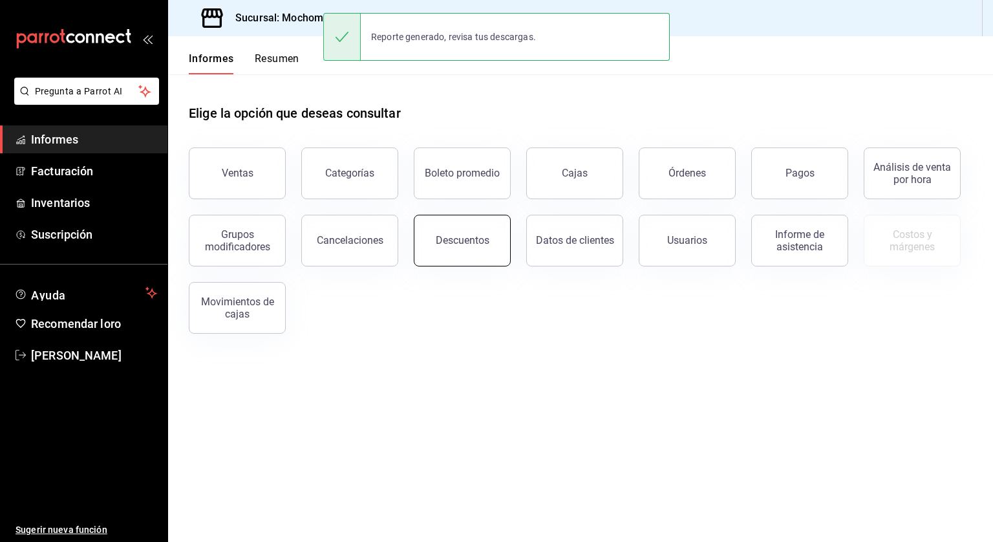
click at [464, 261] on button "Descuentos" at bounding box center [462, 241] width 97 height 52
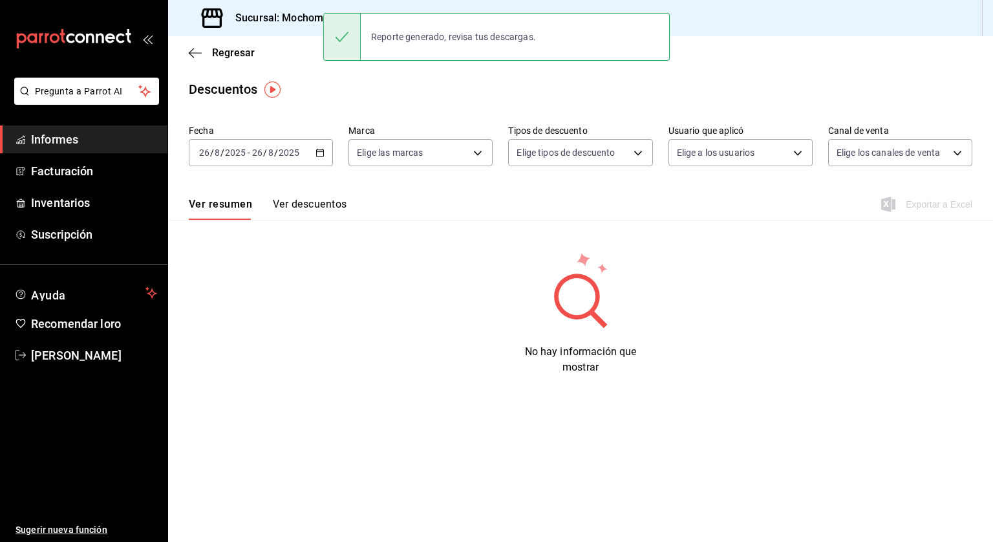
click at [321, 148] on icon "button" at bounding box center [320, 152] width 9 height 9
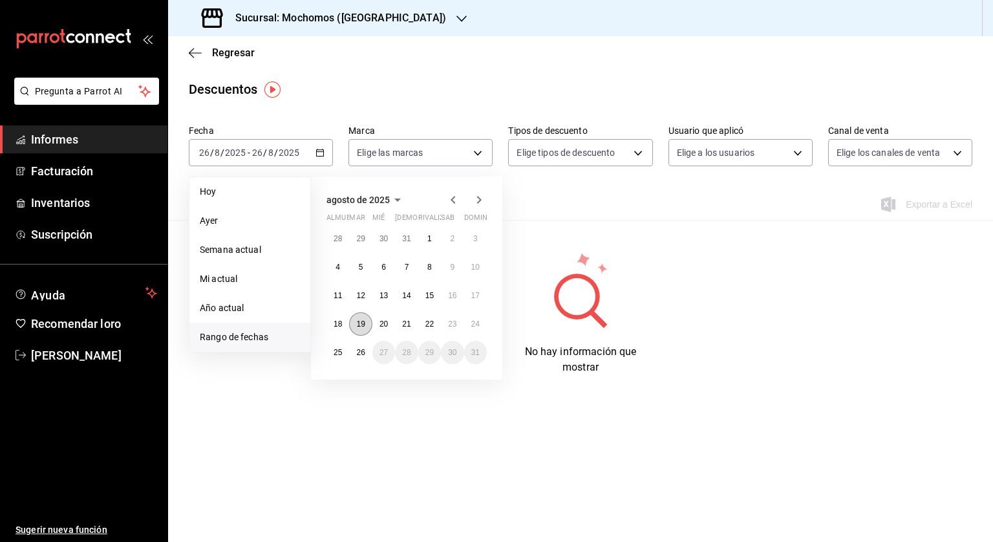
click at [363, 323] on font "19" at bounding box center [360, 324] width 8 height 9
click at [362, 349] on font "26" at bounding box center [360, 352] width 8 height 9
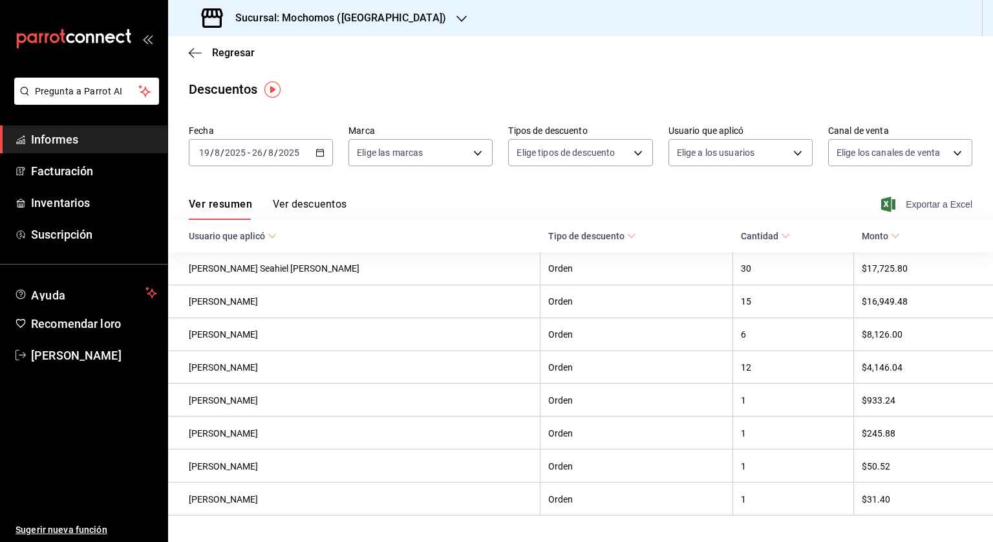
click at [929, 202] on font "Exportar a Excel" at bounding box center [939, 204] width 67 height 10
